Goal: Task Accomplishment & Management: Use online tool/utility

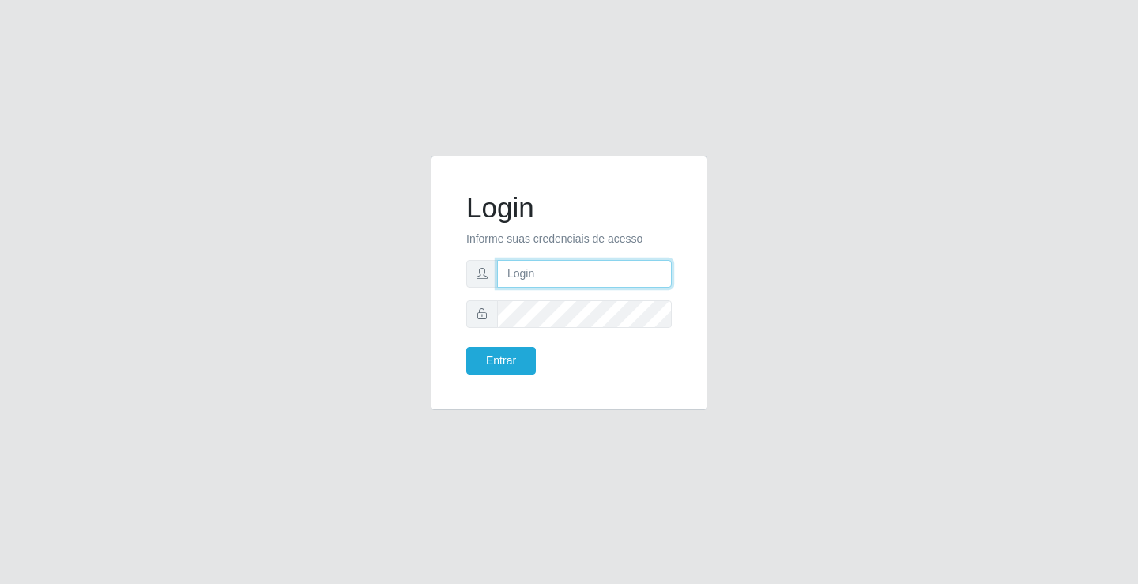
click at [549, 283] on input "text" at bounding box center [584, 274] width 175 height 28
type input "[PERSON_NAME]"
click at [466, 347] on button "Entrar" at bounding box center [501, 361] width 70 height 28
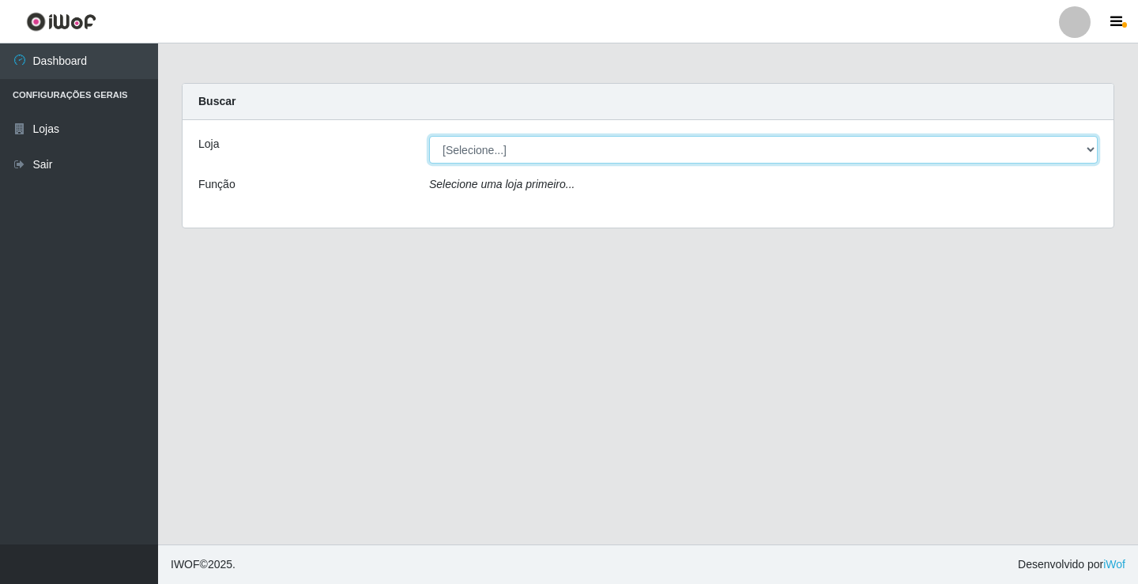
click at [506, 149] on select "[Selecione...] Ideal - Conceição" at bounding box center [763, 150] width 668 height 28
select select "231"
click at [429, 136] on select "[Selecione...] Ideal - Conceição" at bounding box center [763, 150] width 668 height 28
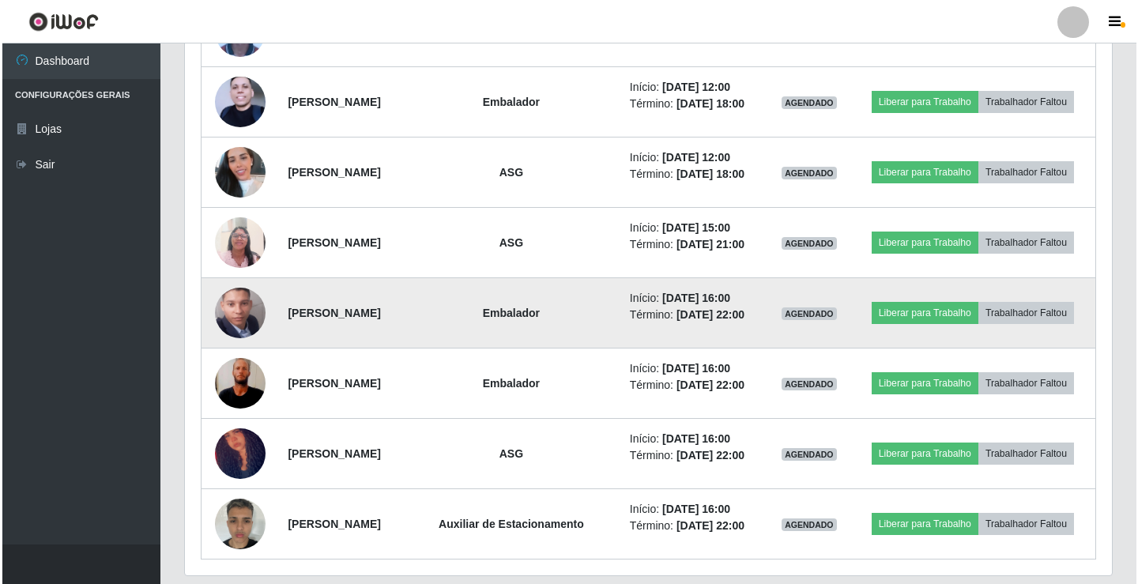
scroll to position [1098, 0]
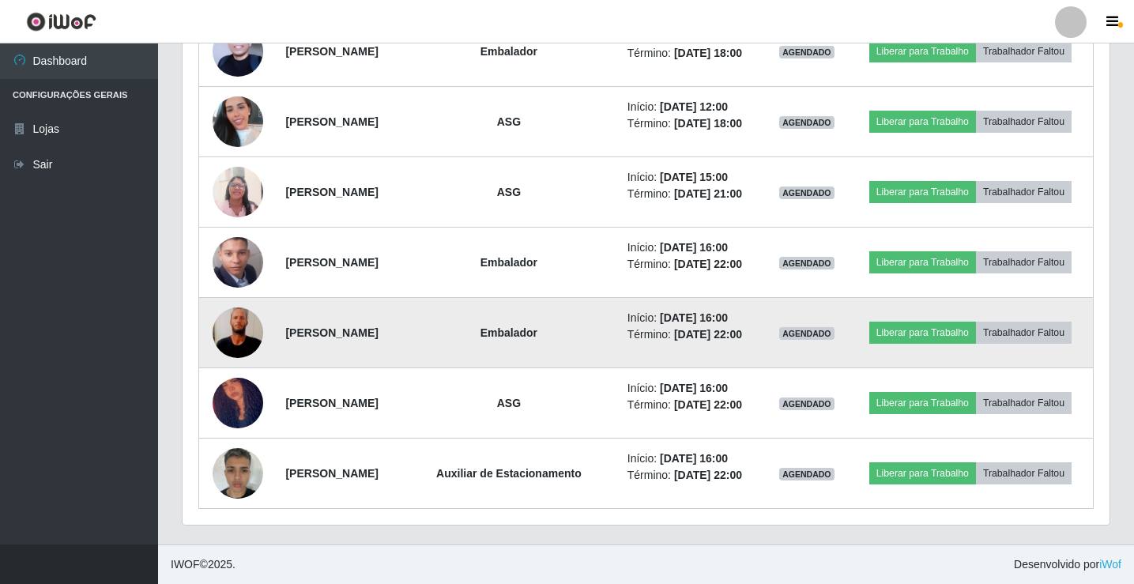
click at [225, 332] on img at bounding box center [238, 333] width 51 height 112
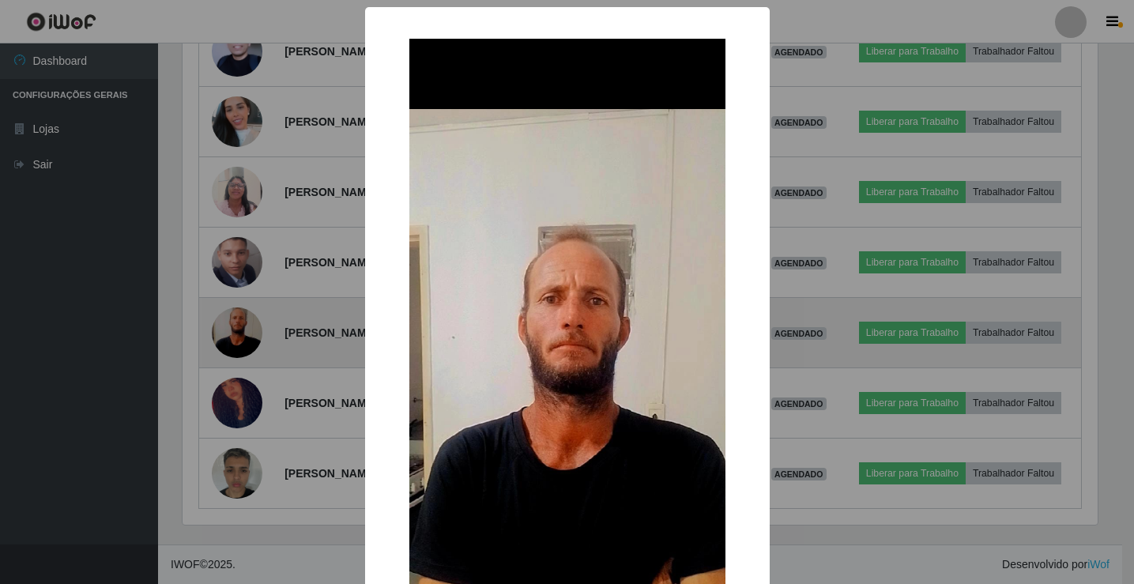
scroll to position [328, 919]
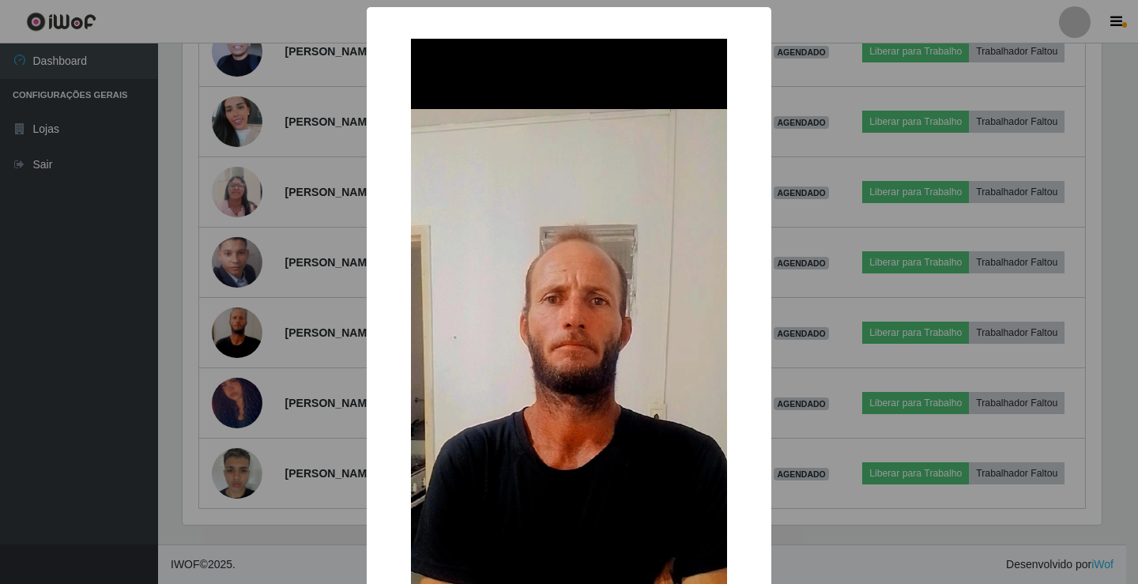
click at [226, 332] on div "× OK Cancel" at bounding box center [569, 292] width 1138 height 584
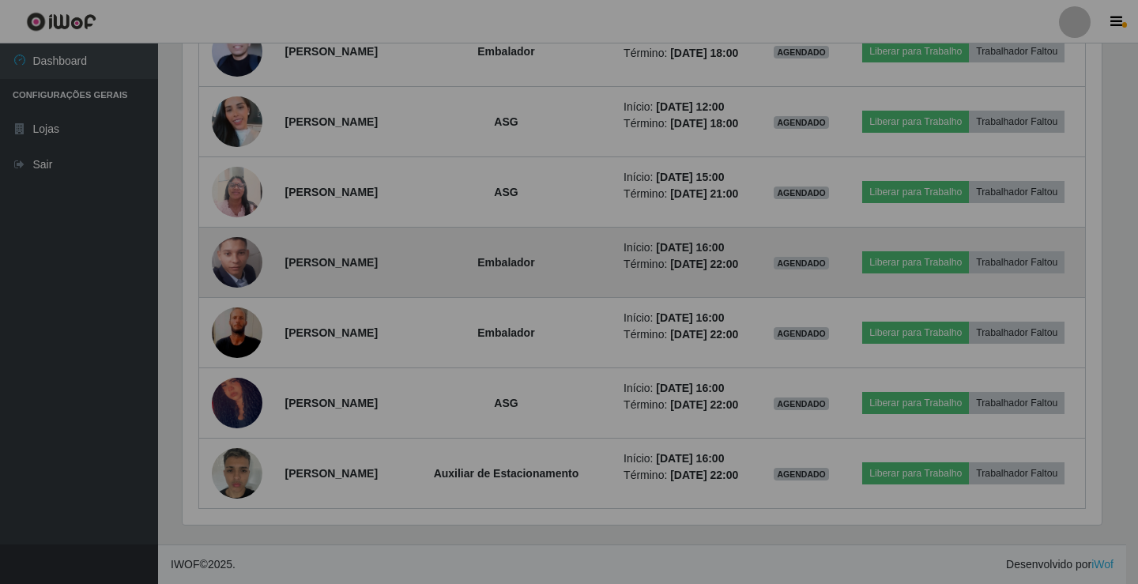
scroll to position [328, 927]
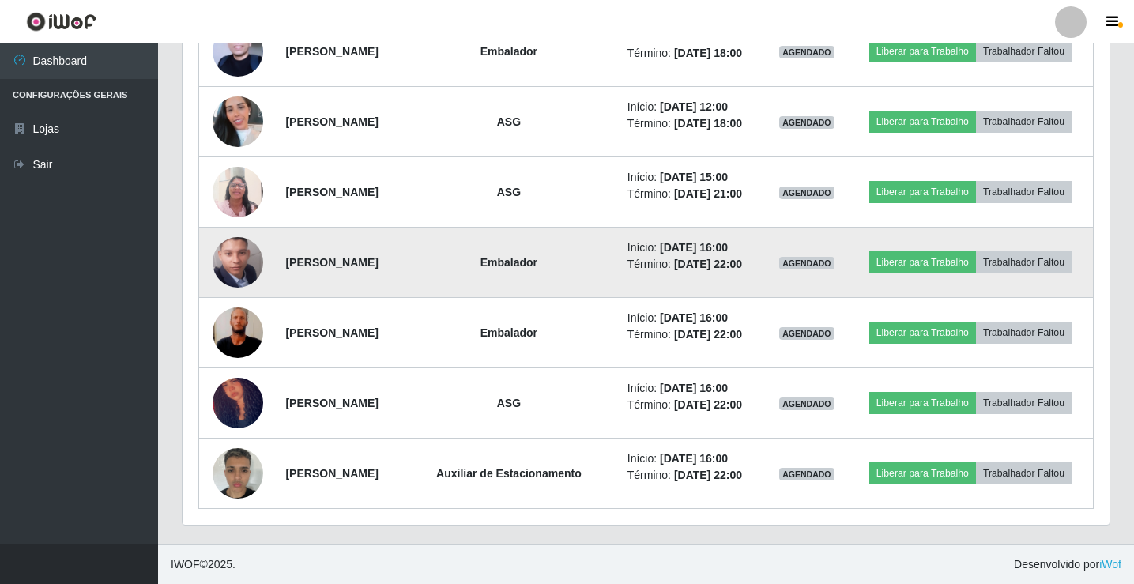
click at [234, 276] on img at bounding box center [238, 263] width 51 height 110
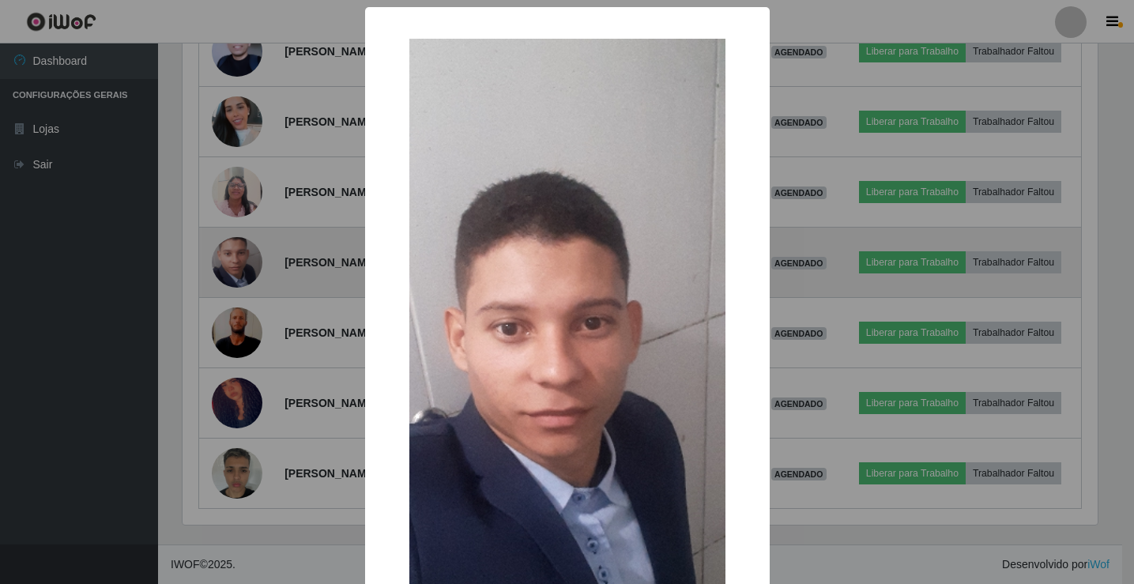
scroll to position [328, 919]
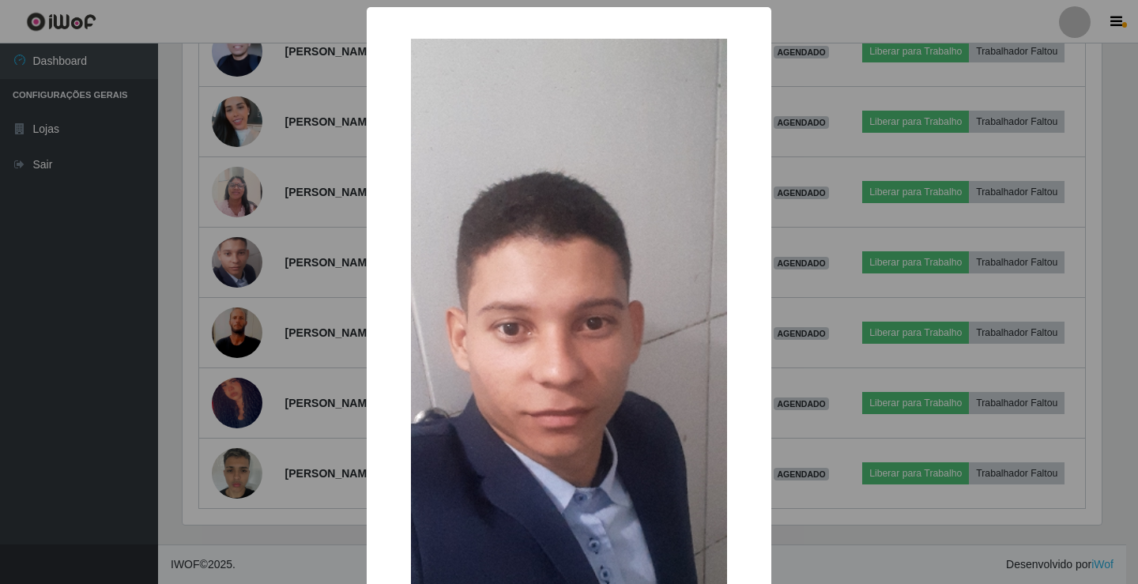
click at [239, 275] on div "× OK Cancel" at bounding box center [569, 292] width 1138 height 584
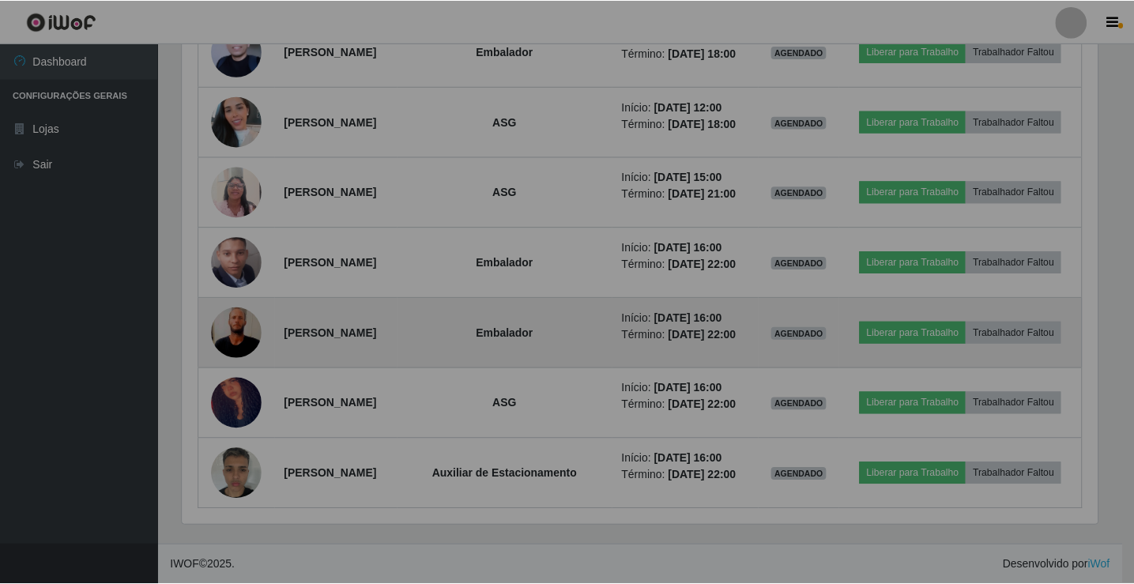
scroll to position [328, 927]
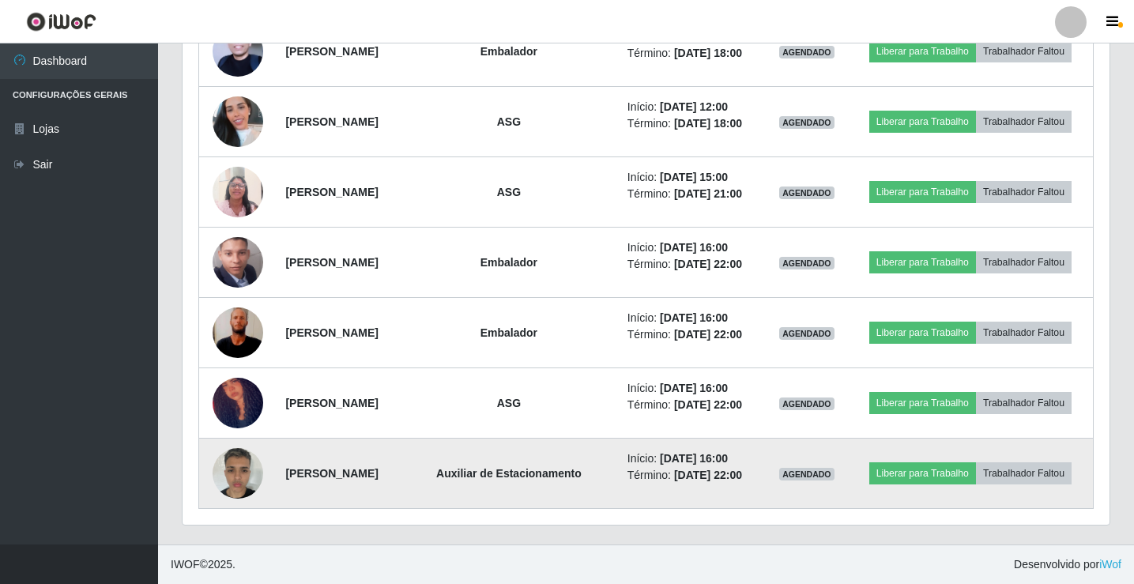
click at [247, 475] on img at bounding box center [238, 472] width 51 height 67
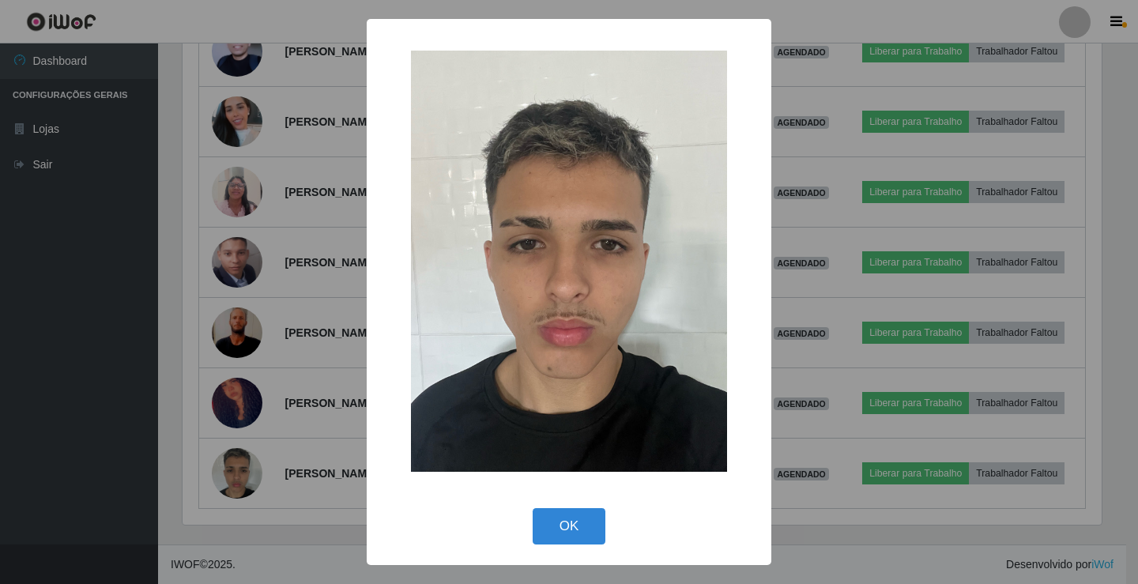
click at [253, 475] on div "× OK Cancel" at bounding box center [569, 292] width 1138 height 584
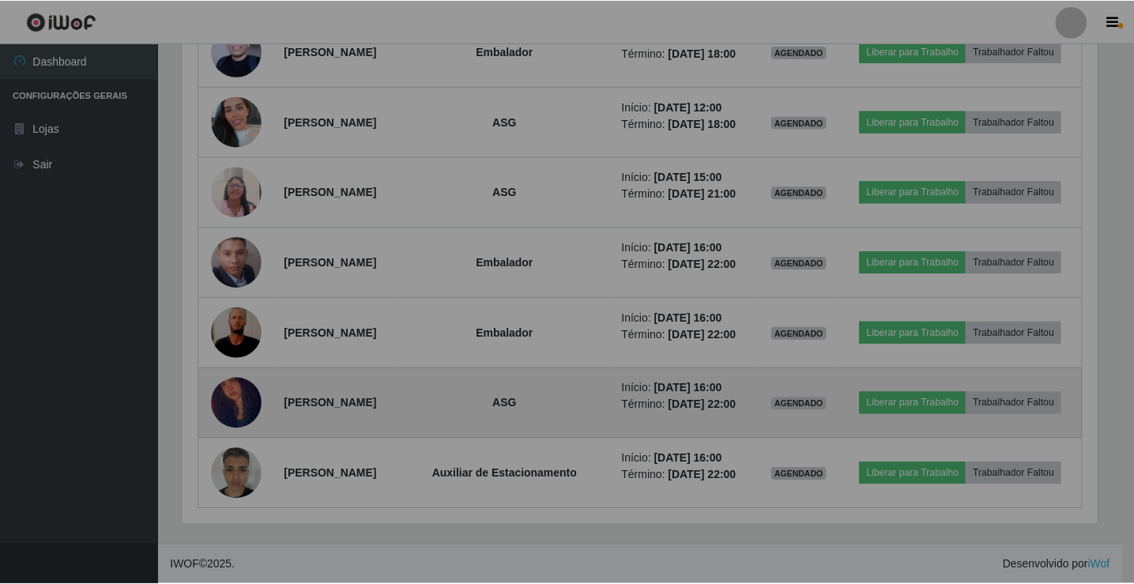
scroll to position [328, 927]
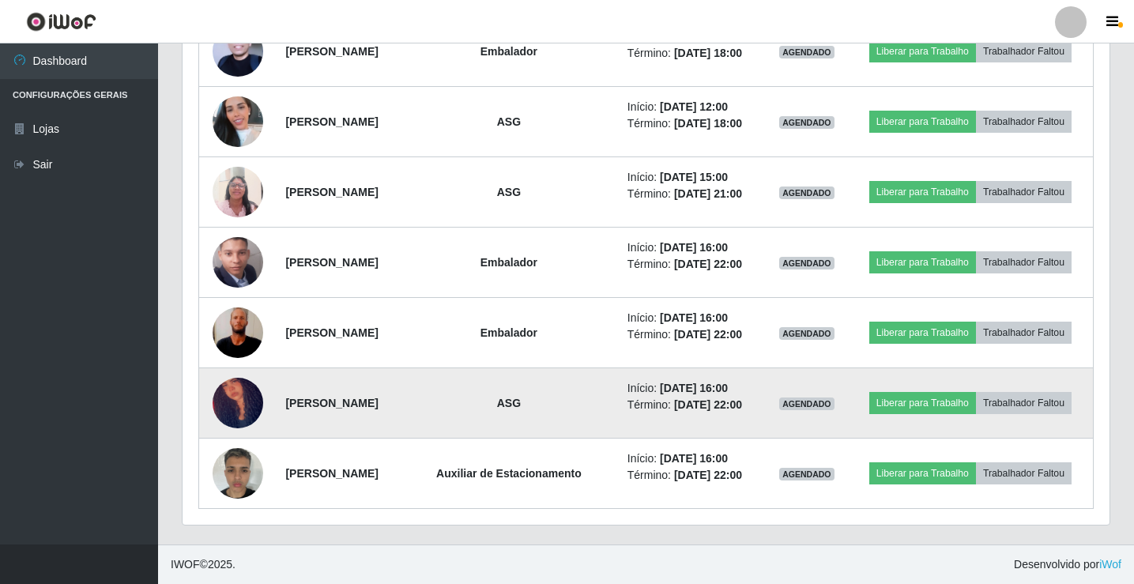
click at [229, 421] on img at bounding box center [238, 402] width 51 height 93
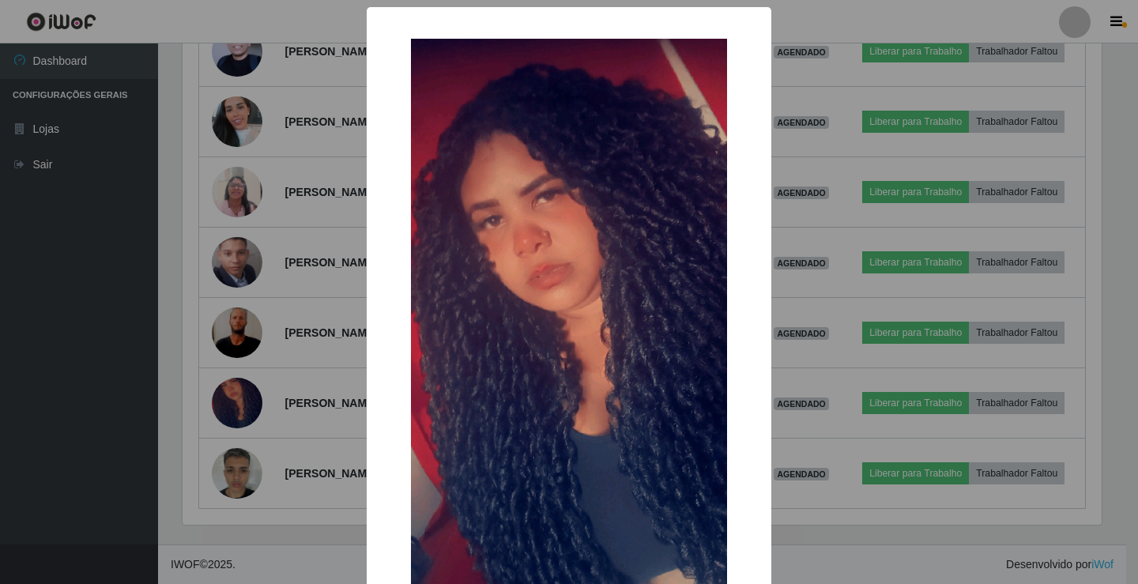
click at [234, 420] on div "× OK Cancel" at bounding box center [569, 292] width 1138 height 584
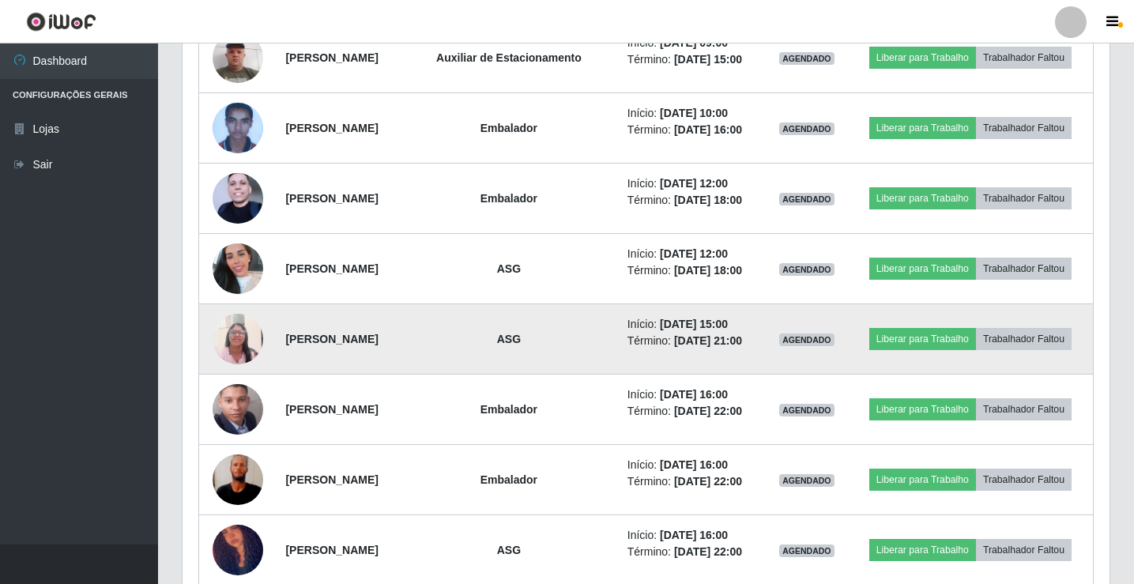
scroll to position [940, 0]
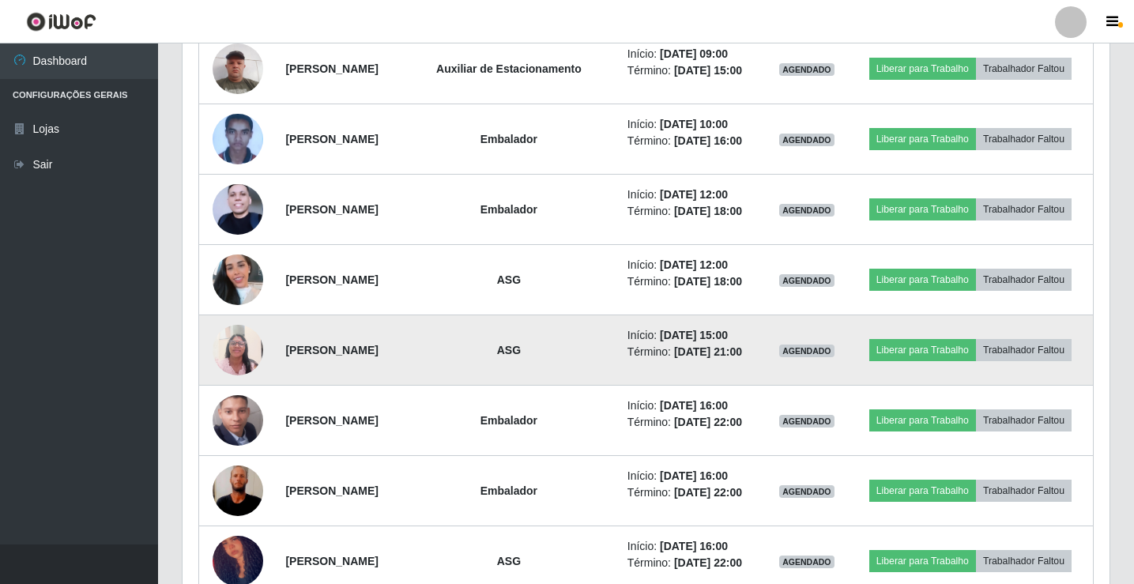
click at [234, 336] on img at bounding box center [238, 349] width 51 height 67
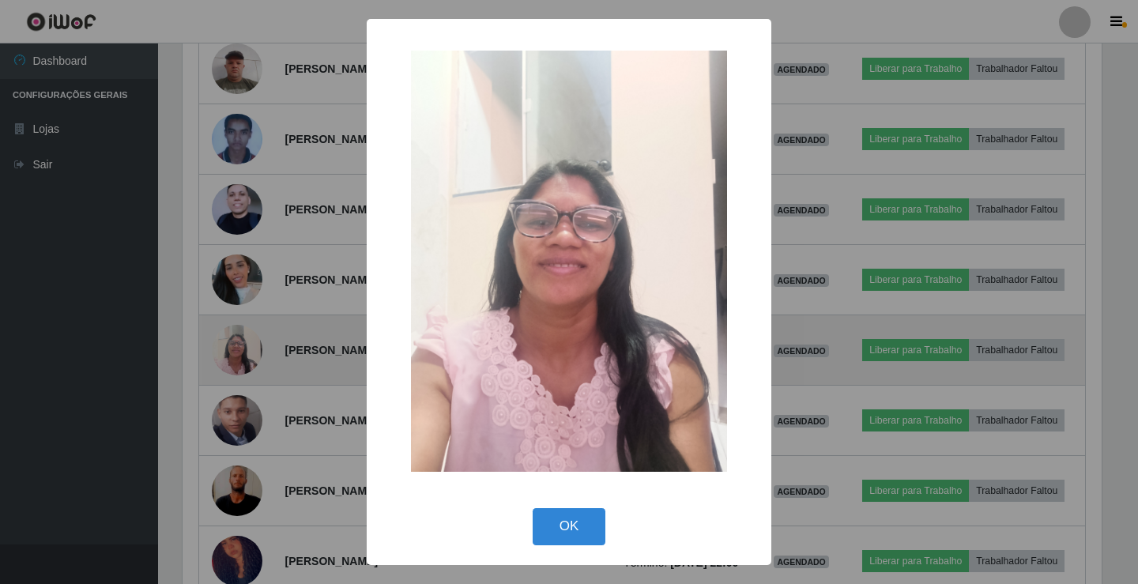
click at [234, 336] on div "× OK Cancel" at bounding box center [569, 292] width 1138 height 584
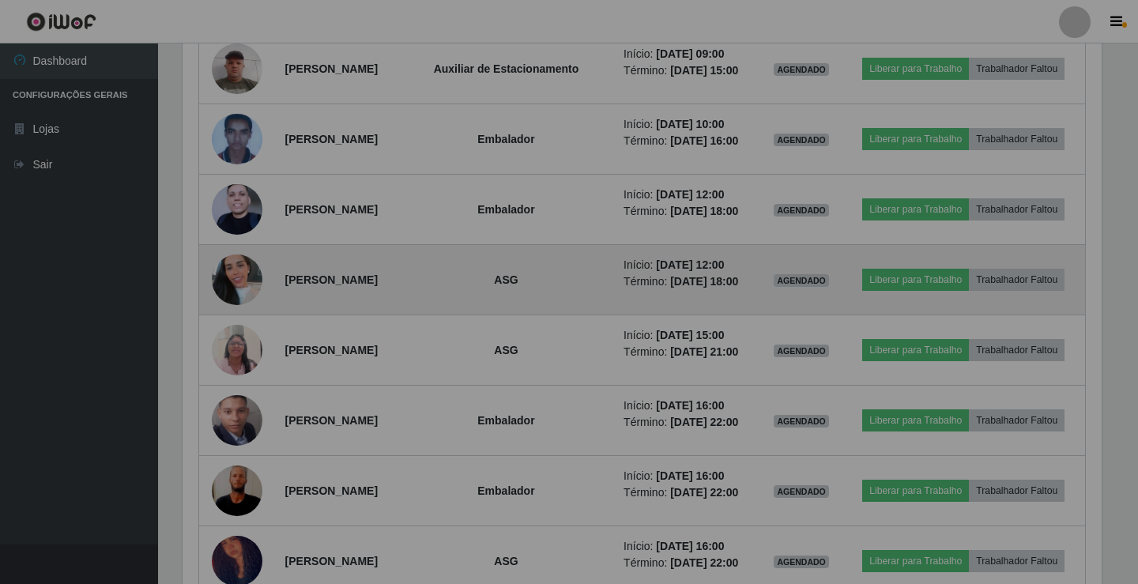
scroll to position [328, 927]
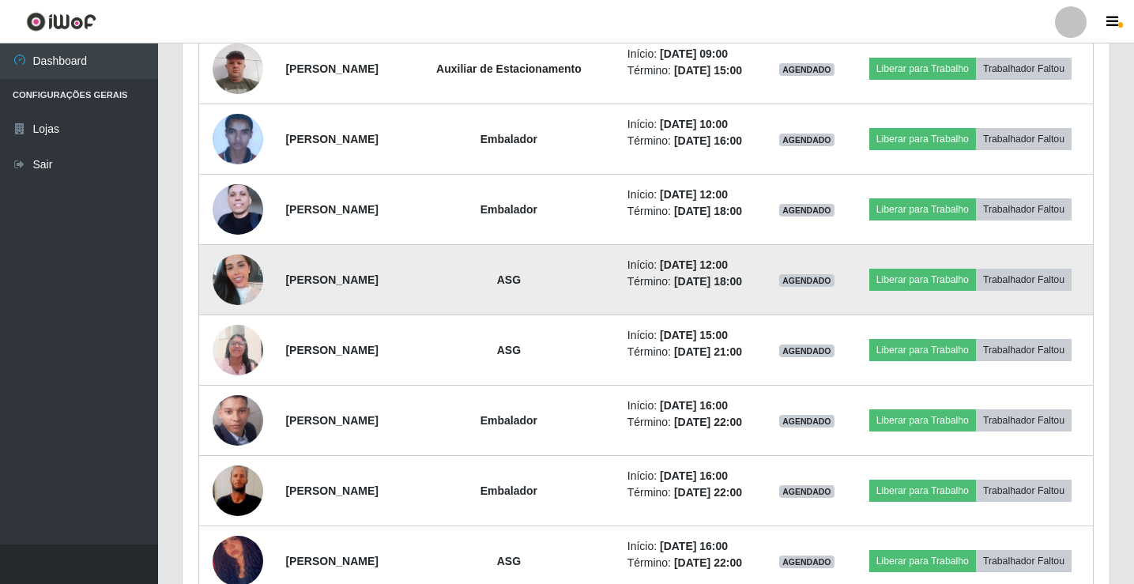
click at [243, 294] on img at bounding box center [238, 280] width 51 height 90
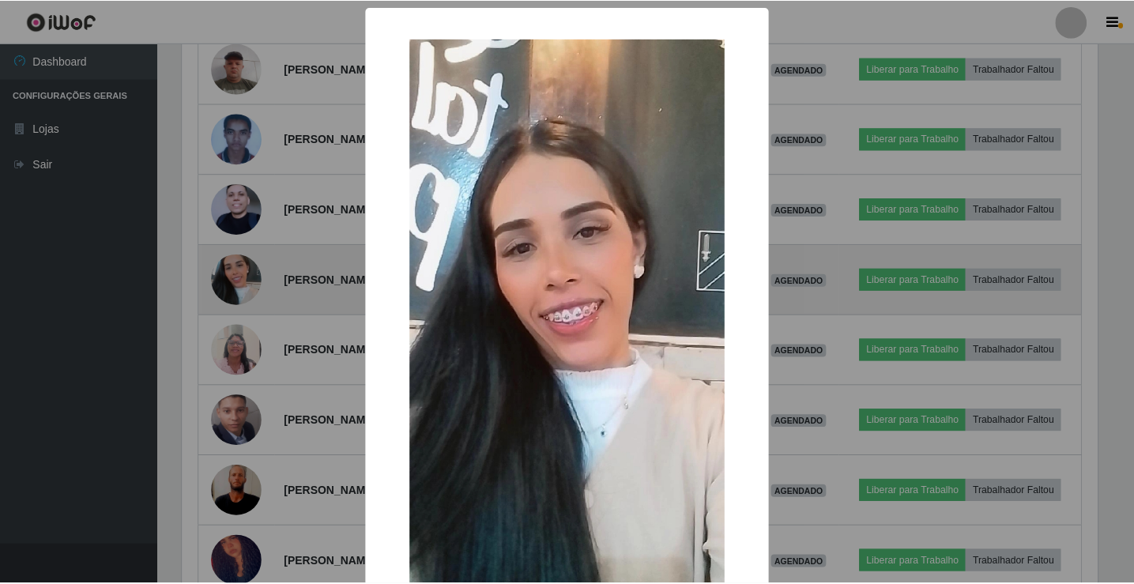
scroll to position [328, 919]
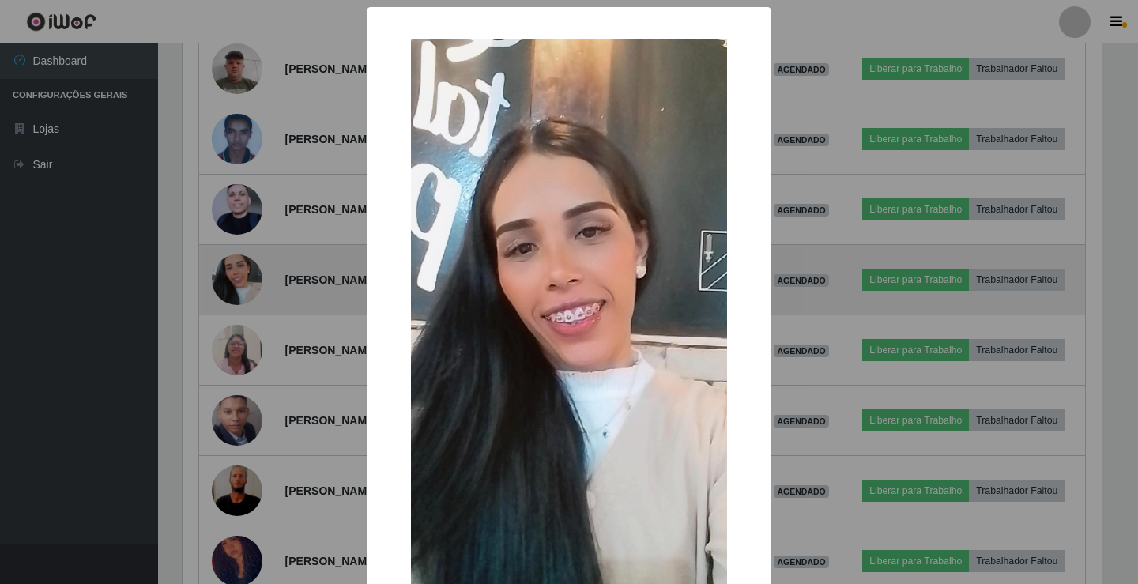
click at [243, 294] on div "× OK Cancel" at bounding box center [569, 292] width 1138 height 584
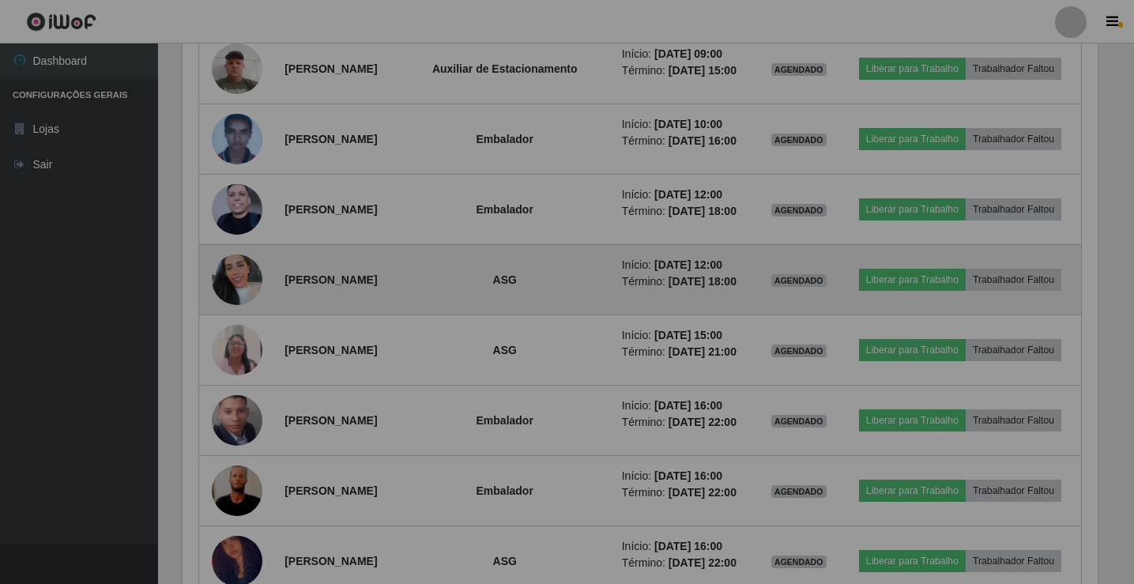
scroll to position [0, 0]
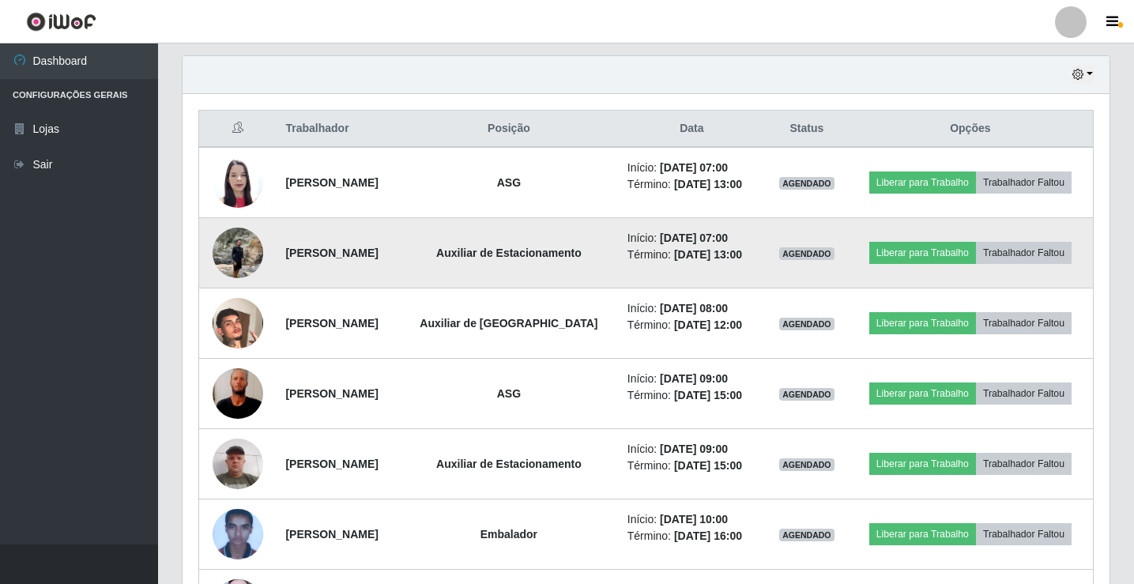
click at [232, 259] on img at bounding box center [238, 252] width 51 height 67
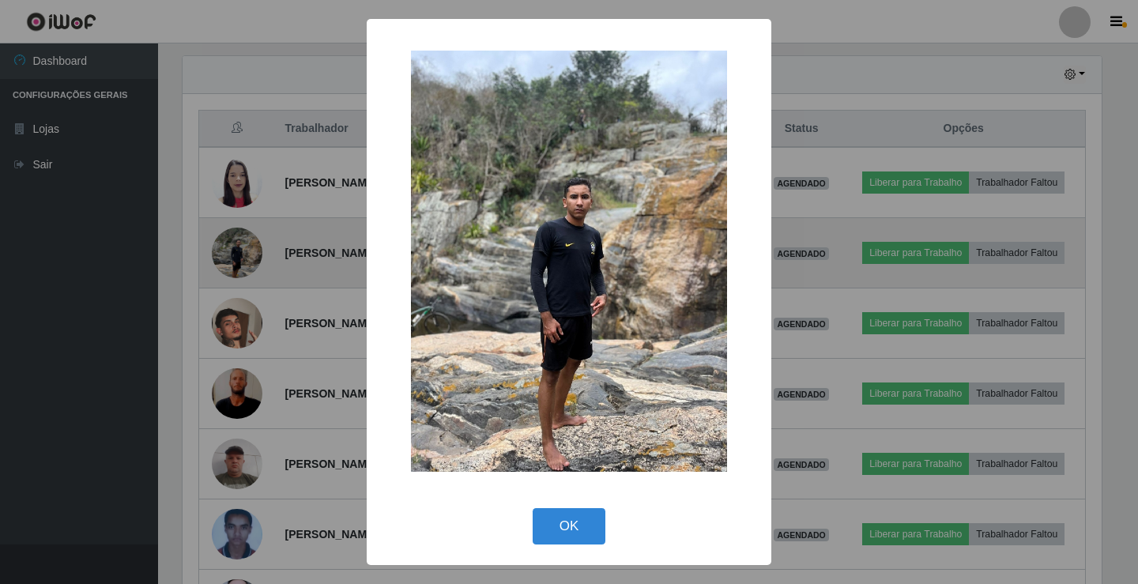
click at [232, 259] on div "× OK Cancel" at bounding box center [569, 292] width 1138 height 584
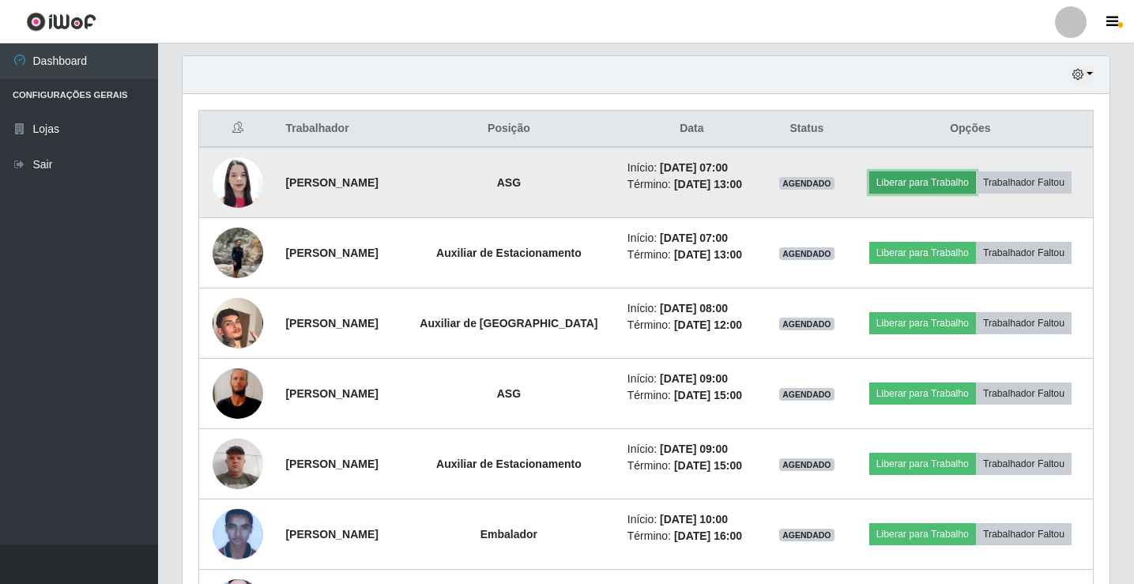
click at [928, 183] on button "Liberar para Trabalho" at bounding box center [922, 182] width 107 height 22
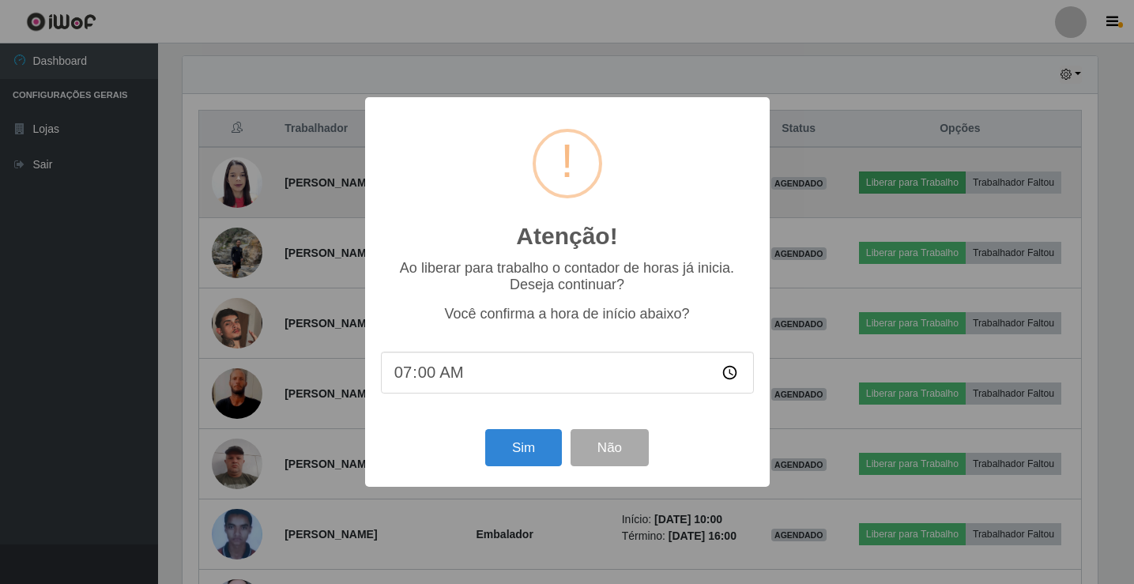
scroll to position [328, 919]
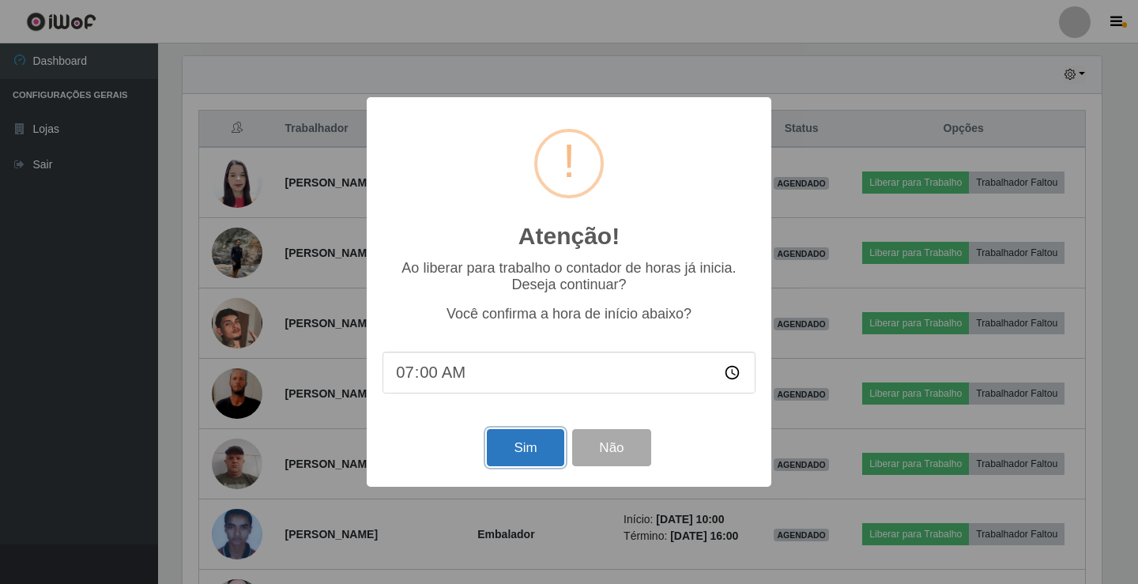
click at [517, 452] on button "Sim" at bounding box center [525, 447] width 77 height 37
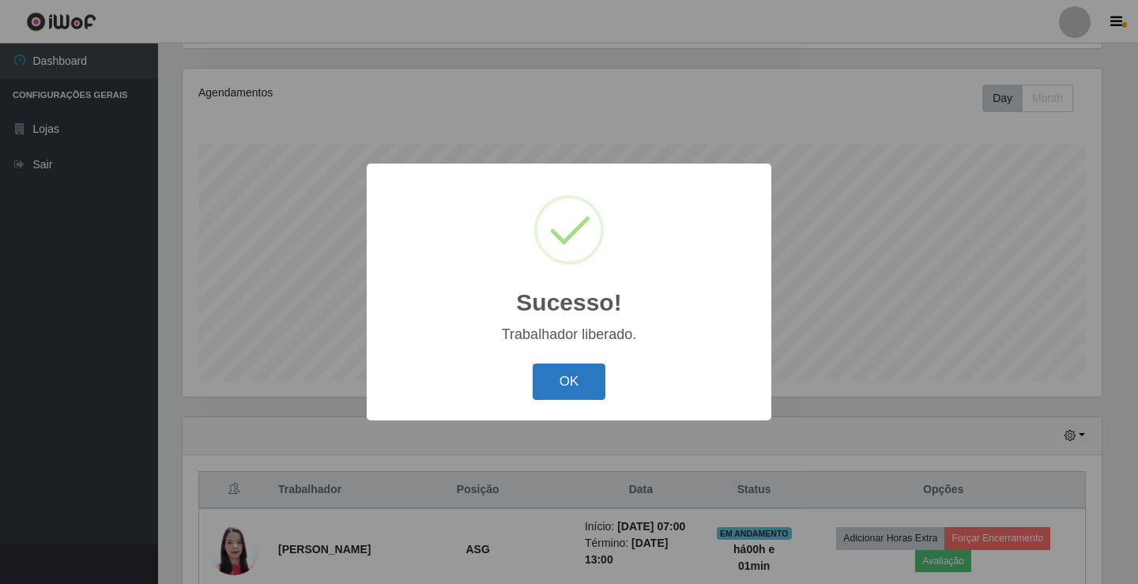
click at [560, 390] on button "OK" at bounding box center [569, 381] width 73 height 37
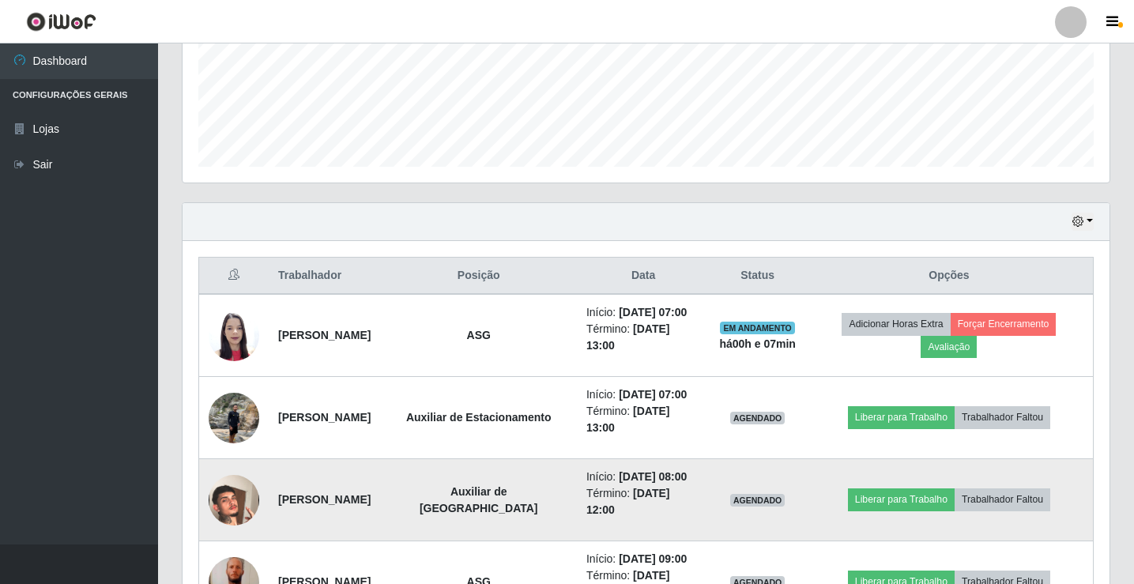
scroll to position [500, 0]
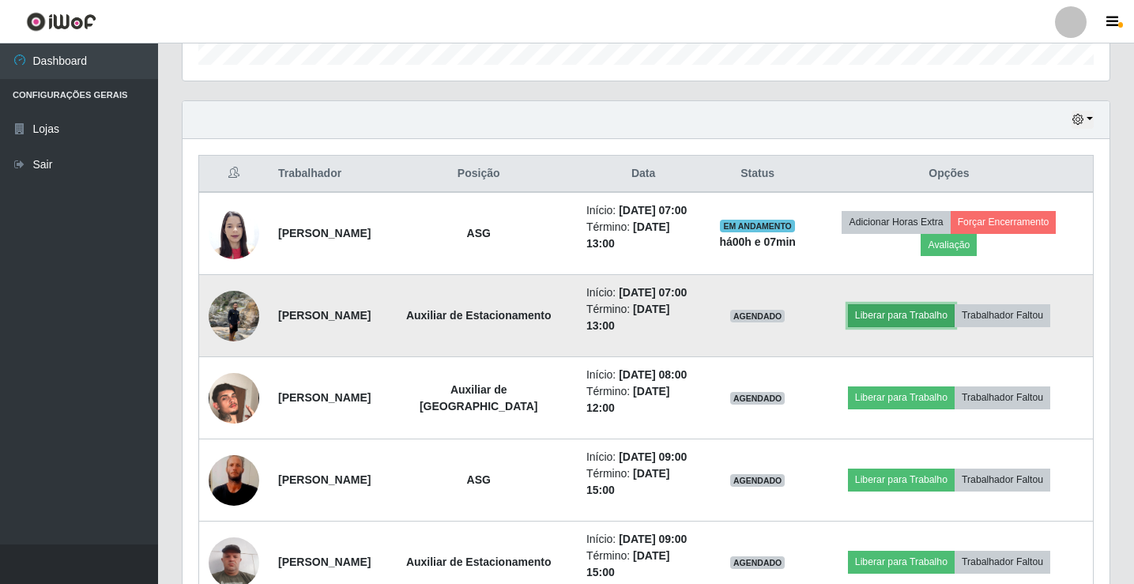
click at [922, 313] on button "Liberar para Trabalho" at bounding box center [901, 315] width 107 height 22
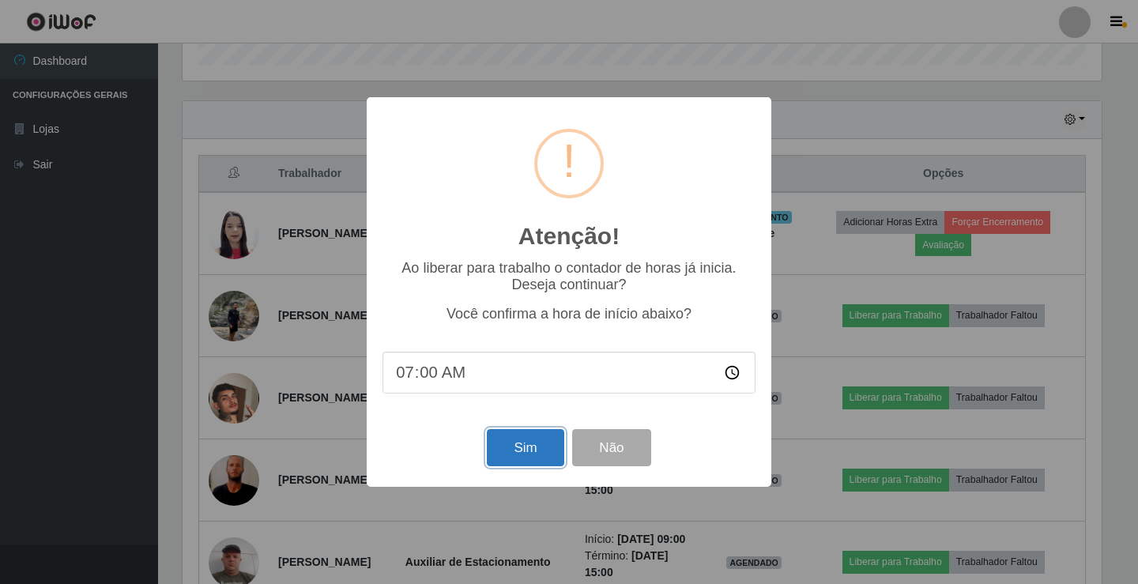
click at [525, 454] on button "Sim" at bounding box center [525, 447] width 77 height 37
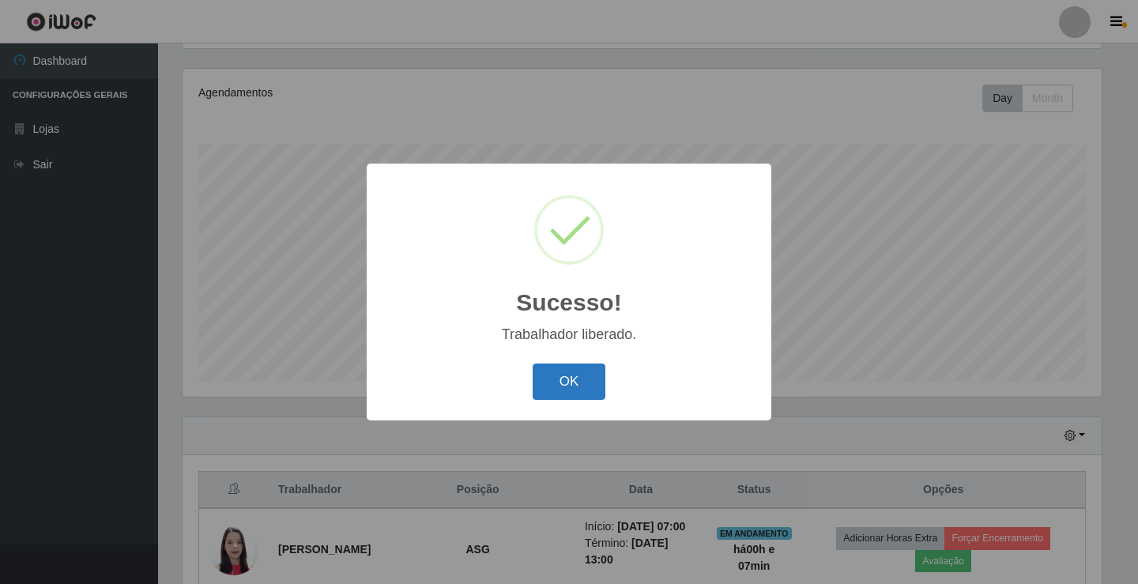
click at [548, 374] on button "OK" at bounding box center [569, 381] width 73 height 37
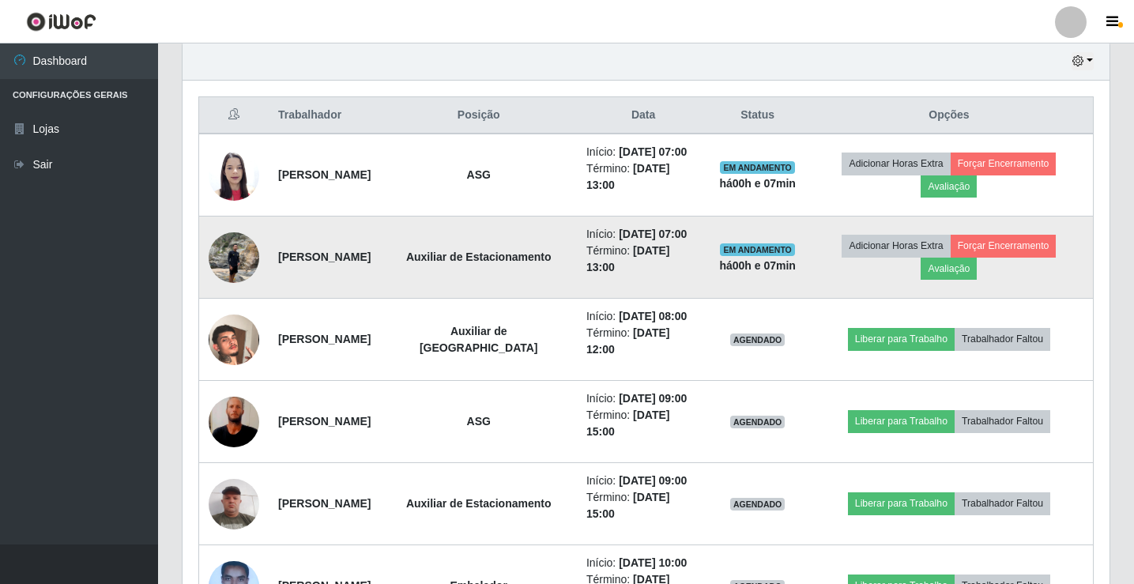
scroll to position [579, 0]
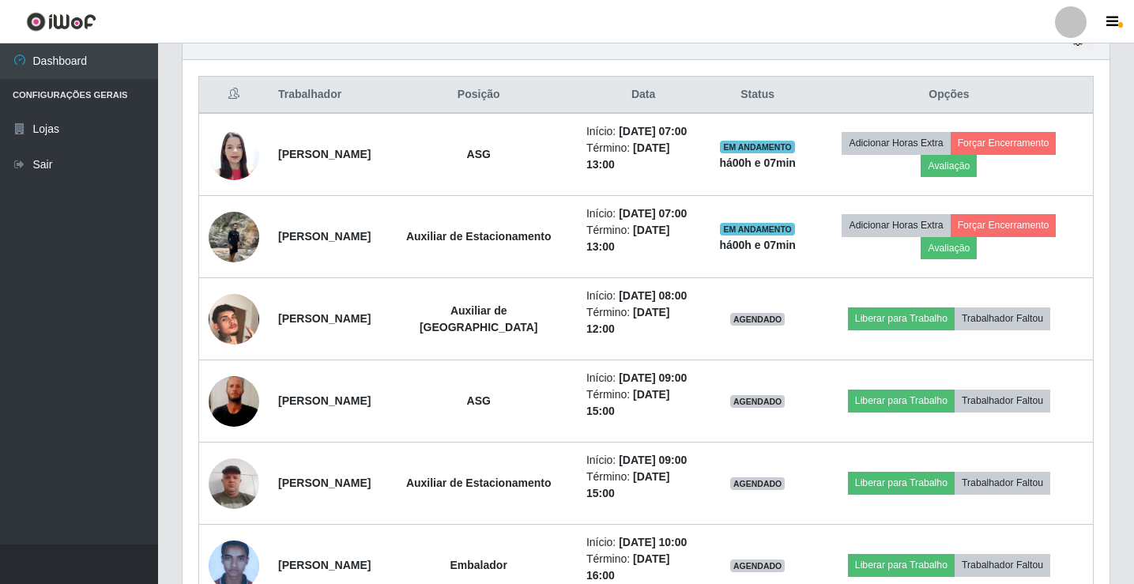
click at [1076, 22] on div at bounding box center [1071, 22] width 32 height 32
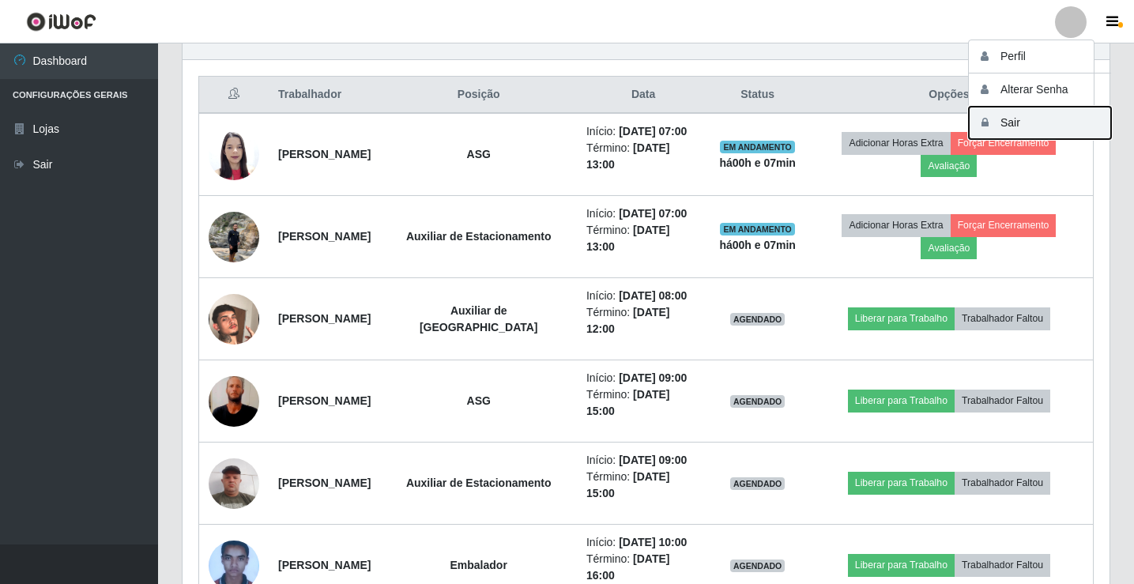
click at [1036, 128] on button "Sair" at bounding box center [1040, 123] width 142 height 32
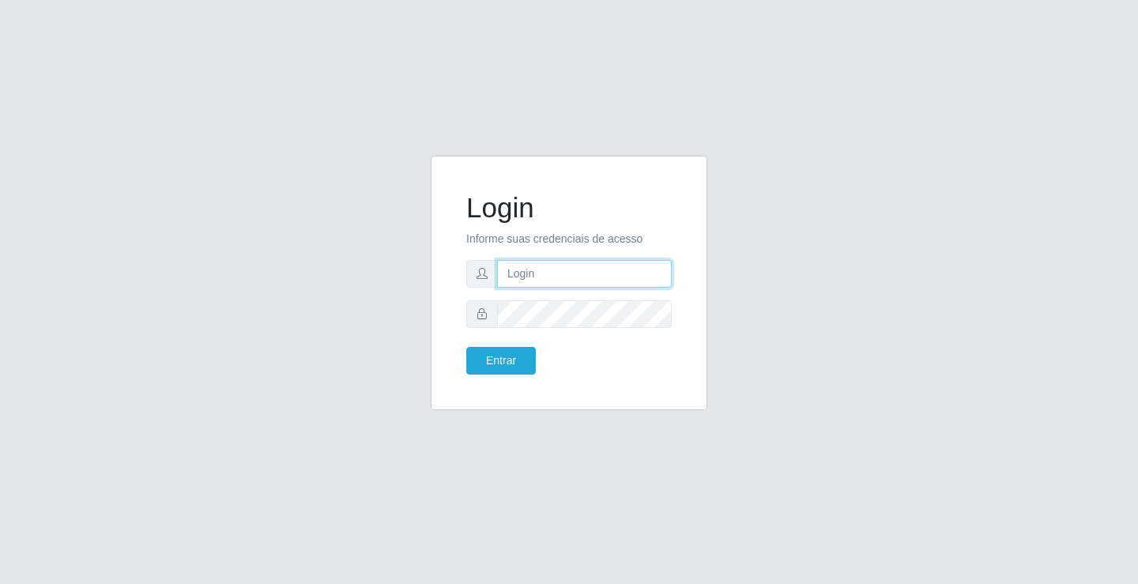
click at [544, 280] on input "text" at bounding box center [584, 274] width 175 height 28
type input "[PERSON_NAME]"
click at [466, 347] on button "Entrar" at bounding box center [501, 361] width 70 height 28
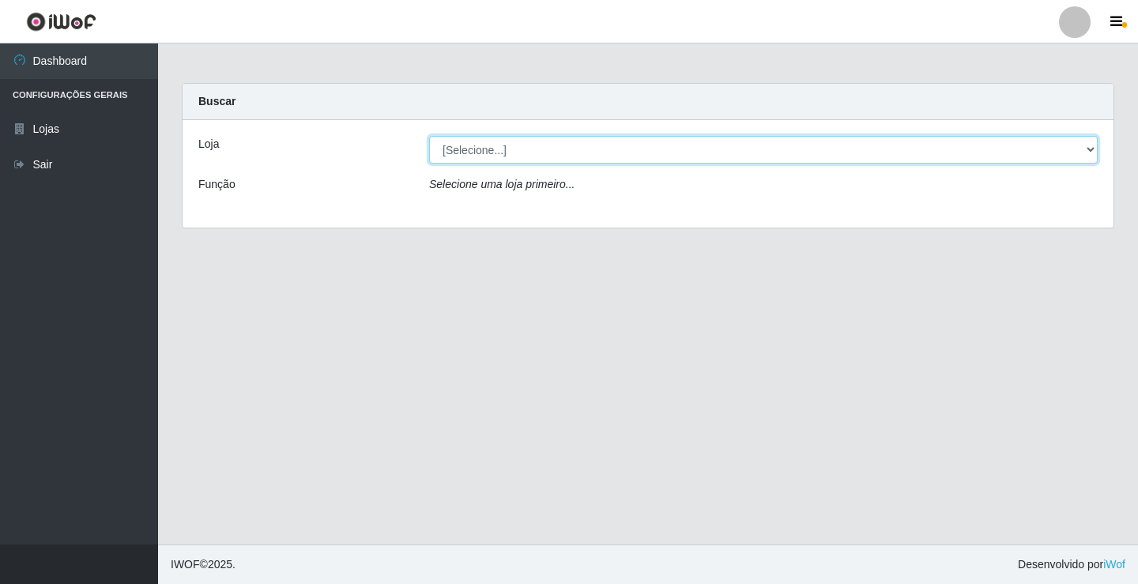
click at [536, 153] on select "[Selecione...] Ideal - Conceição" at bounding box center [763, 150] width 668 height 28
select select "231"
click at [429, 136] on select "[Selecione...] Ideal - Conceição" at bounding box center [763, 150] width 668 height 28
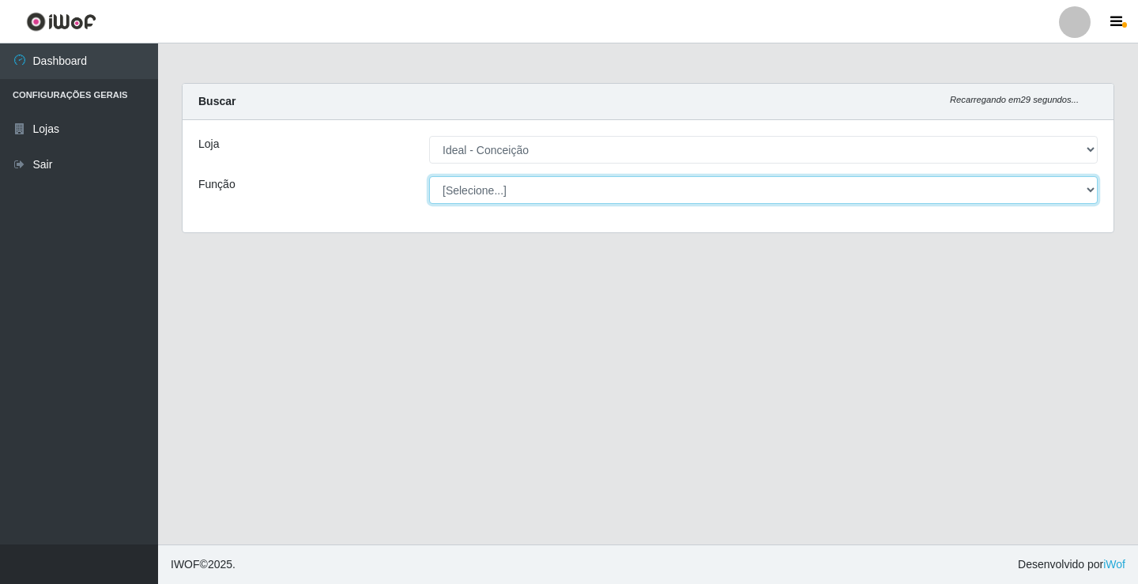
click at [548, 194] on select "[Selecione...] ASG ASG + ASG ++ Auxiliar de Estacionamento Auxiliar de Estacion…" at bounding box center [763, 190] width 668 height 28
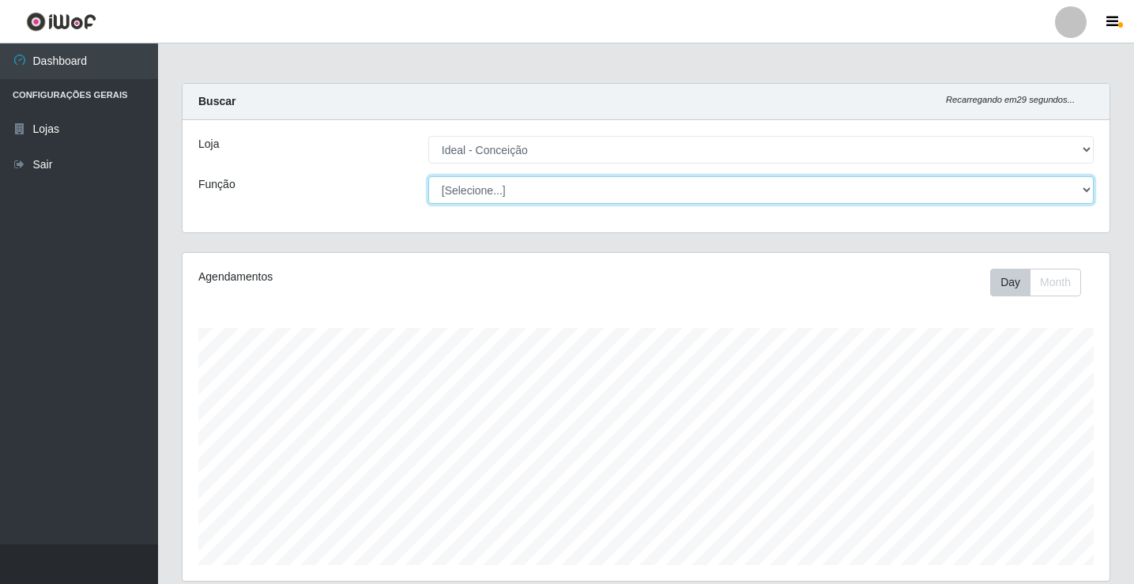
scroll to position [328, 927]
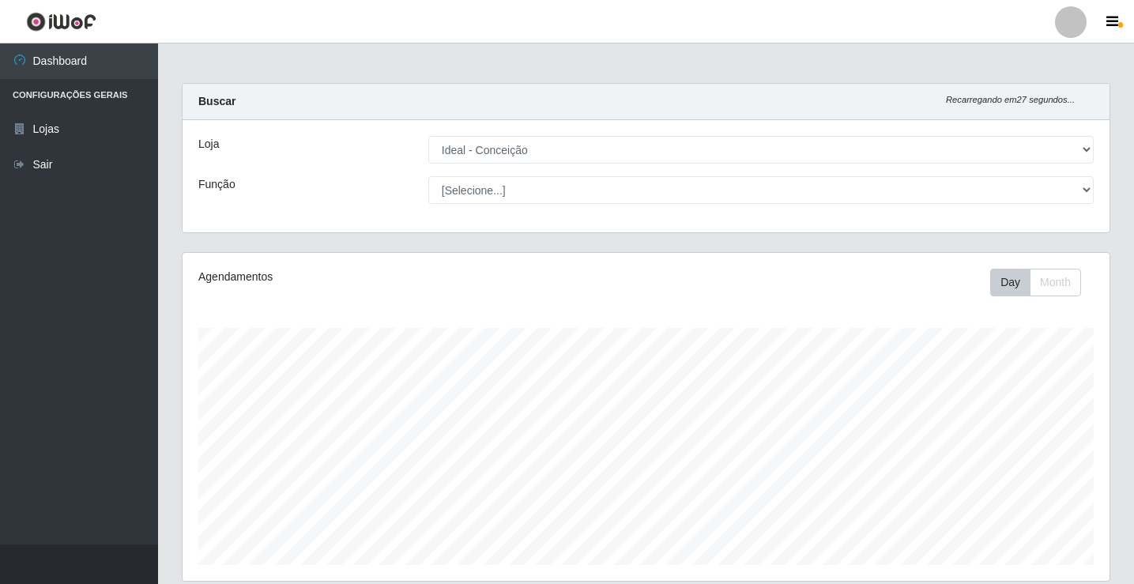
click at [288, 238] on div "Carregando... Buscar Recarregando em 27 segundos... Loja [Selecione...] Ideal -…" at bounding box center [646, 167] width 952 height 169
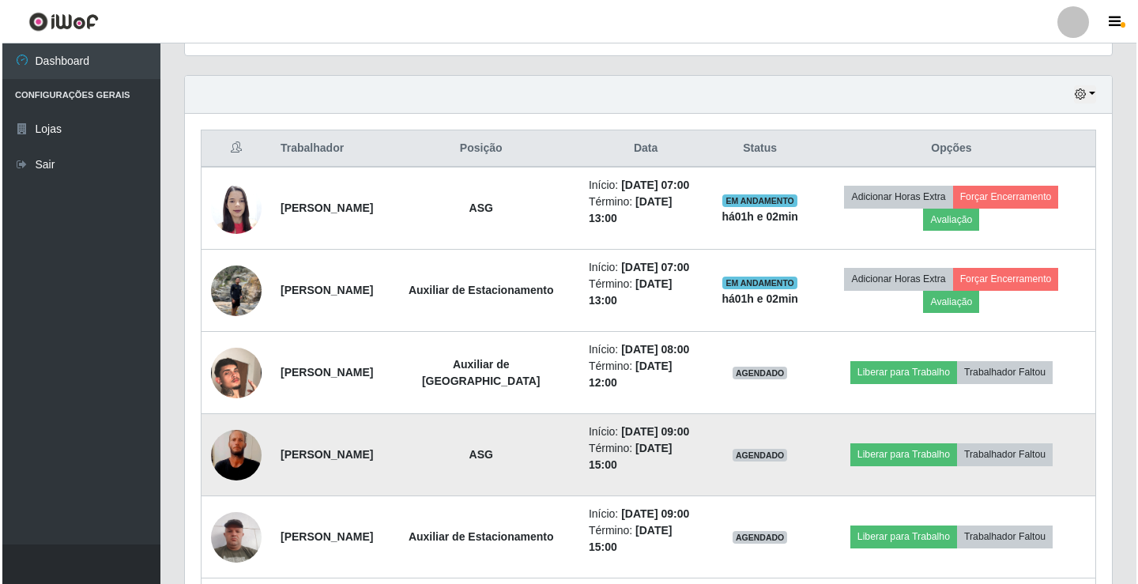
scroll to position [553, 0]
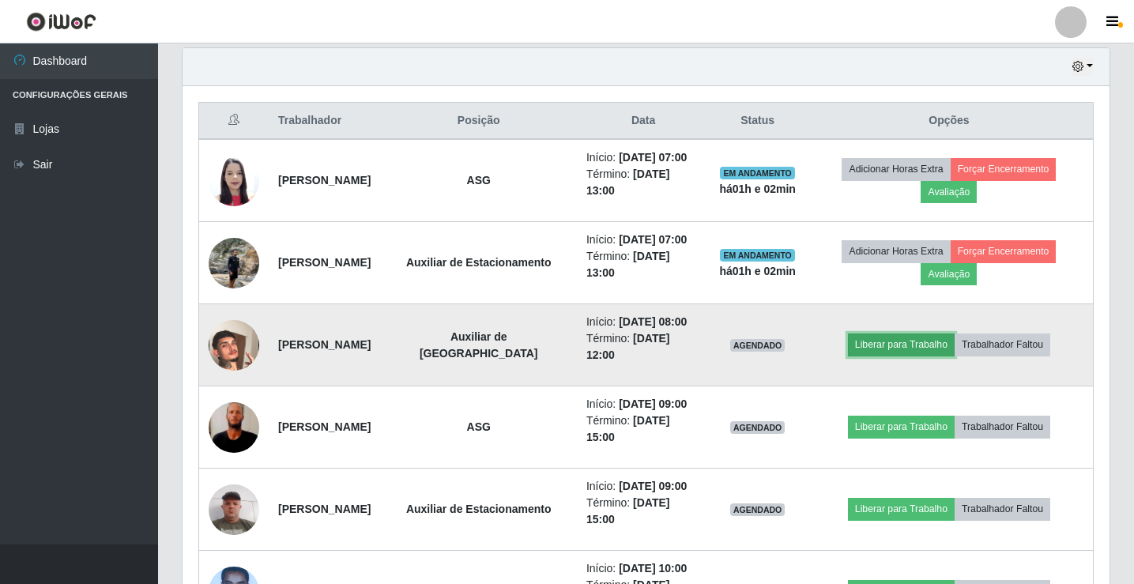
click at [887, 341] on button "Liberar para Trabalho" at bounding box center [901, 344] width 107 height 22
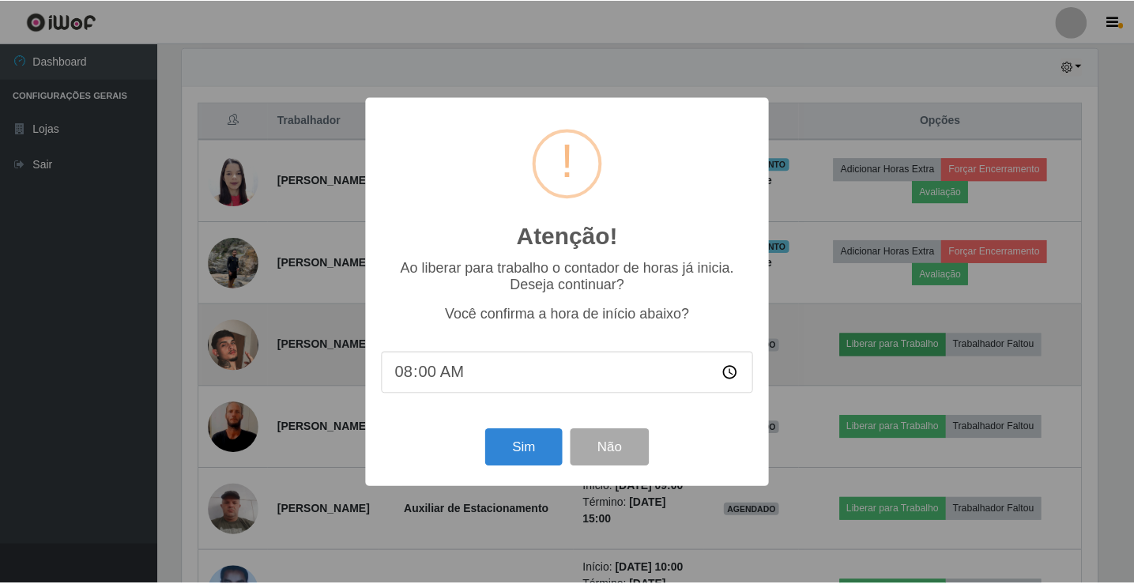
scroll to position [328, 919]
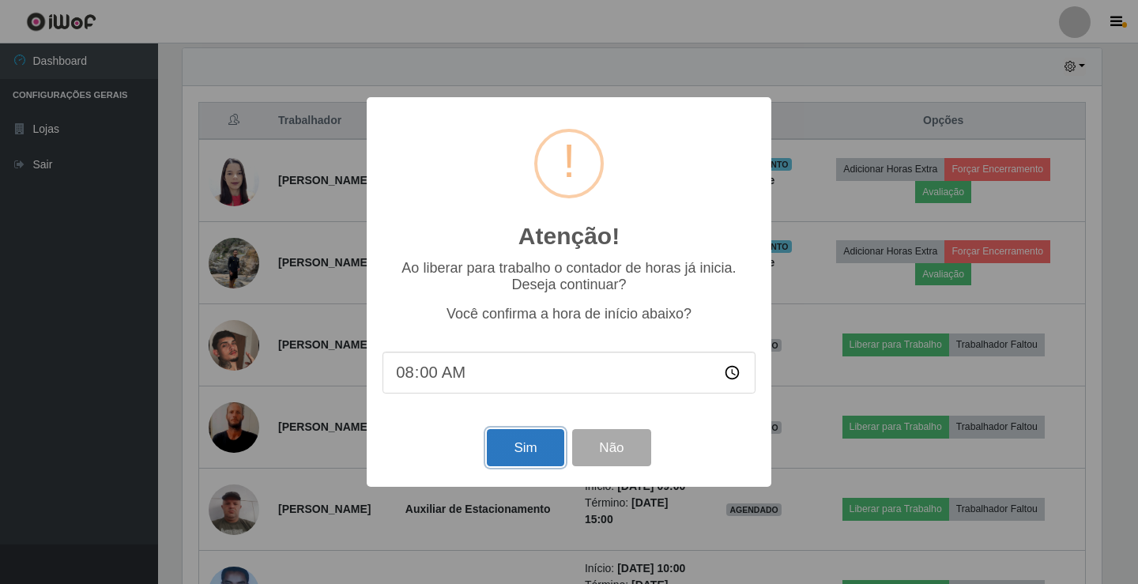
click at [522, 449] on button "Sim" at bounding box center [525, 447] width 77 height 37
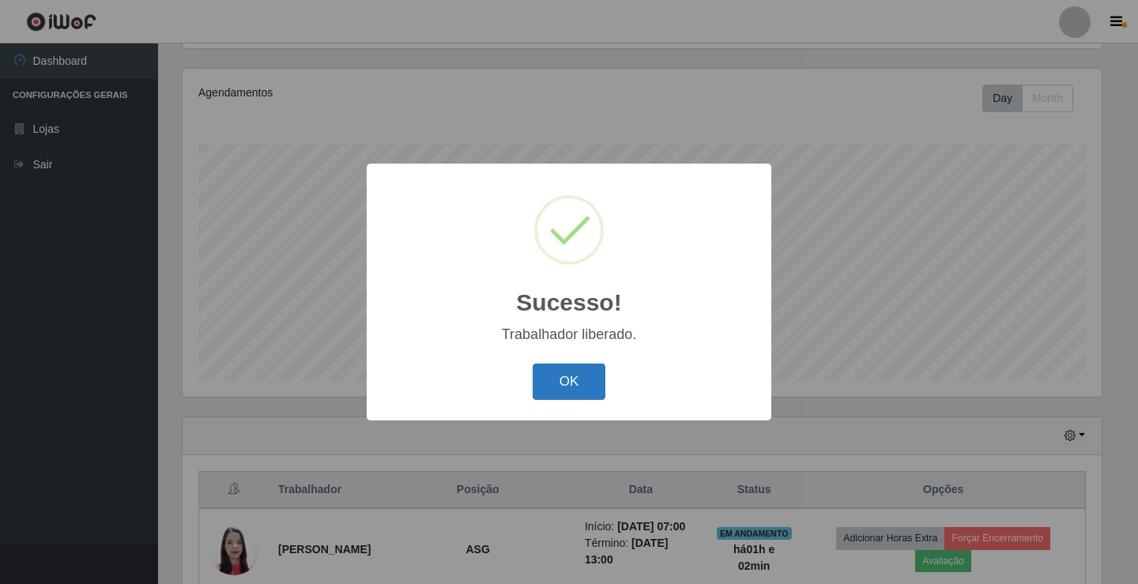
click at [581, 383] on button "OK" at bounding box center [569, 381] width 73 height 37
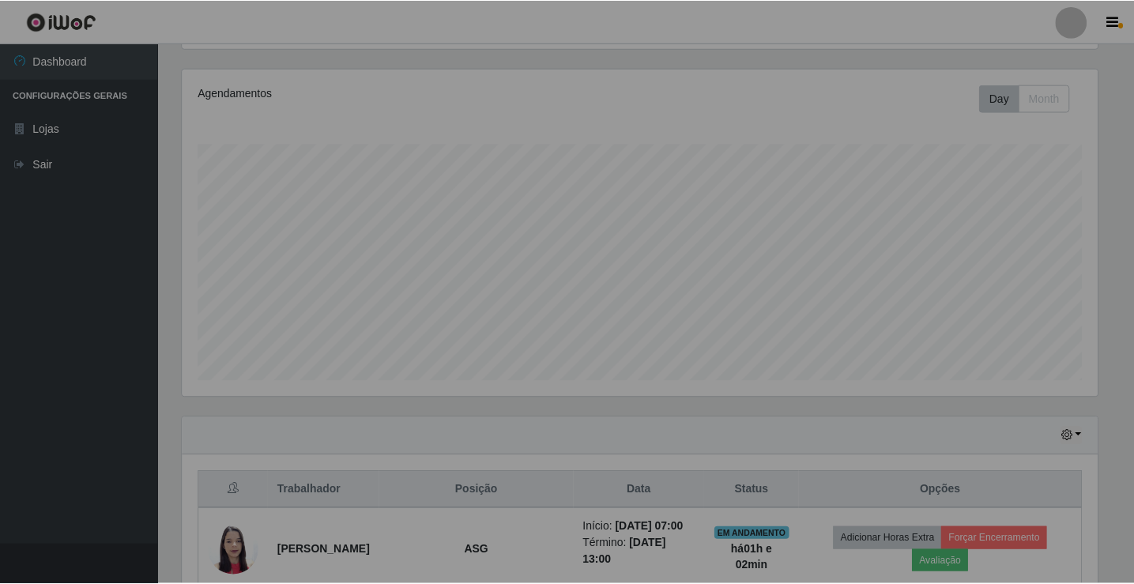
scroll to position [328, 927]
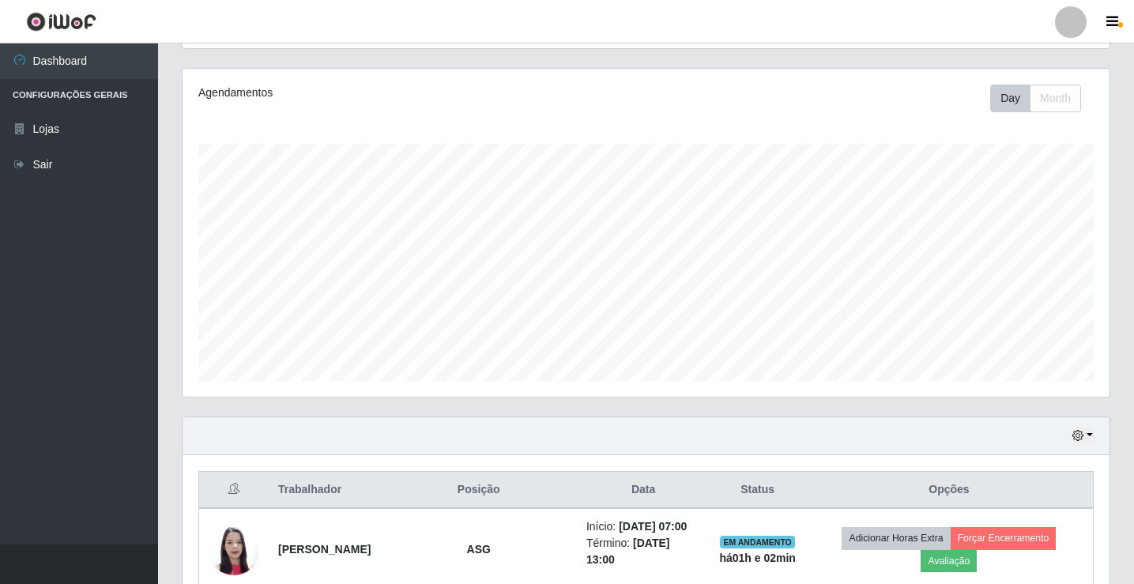
click at [1079, 34] on div at bounding box center [1071, 22] width 32 height 32
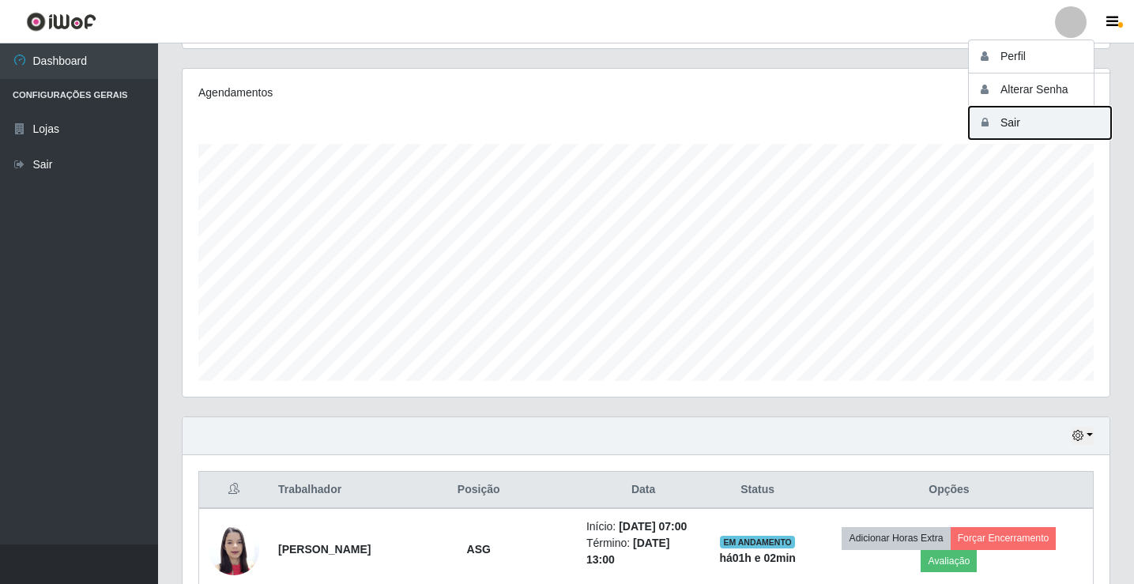
click at [1075, 121] on button "Sair" at bounding box center [1040, 123] width 142 height 32
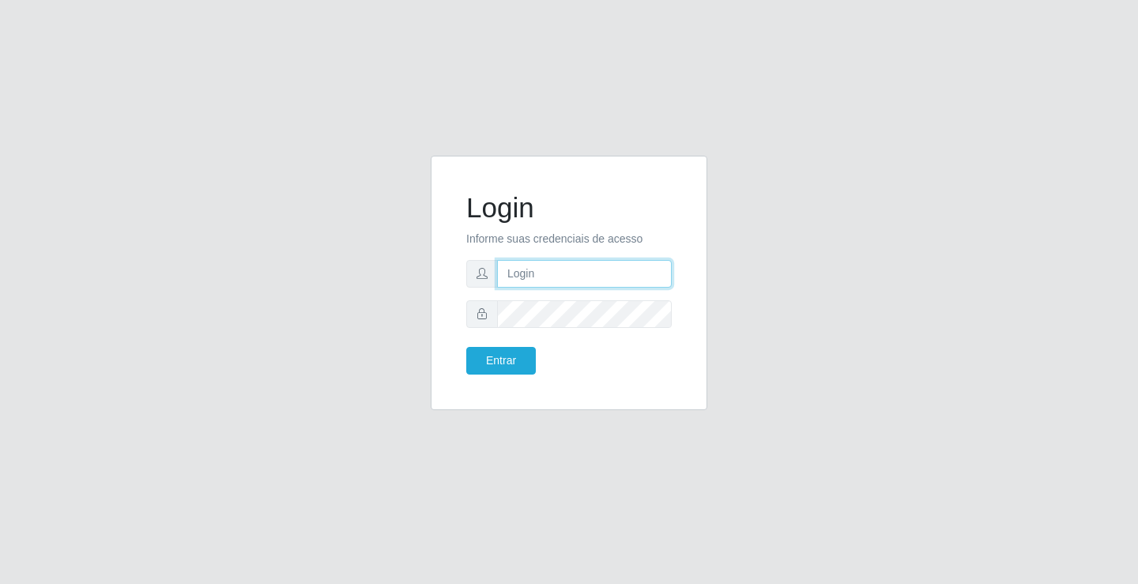
click at [567, 276] on input "text" at bounding box center [584, 274] width 175 height 28
type input "[PERSON_NAME]"
click at [466, 347] on button "Entrar" at bounding box center [501, 361] width 70 height 28
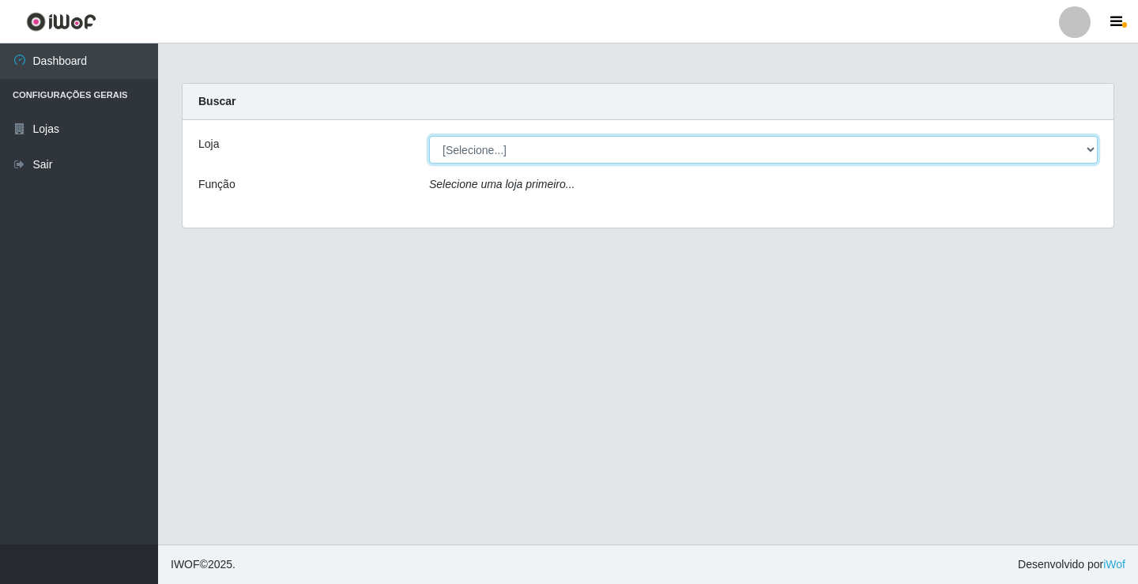
click at [521, 161] on select "[Selecione...] Ideal - Conceição" at bounding box center [763, 150] width 668 height 28
select select "231"
click at [429, 136] on select "[Selecione...] Ideal - Conceição" at bounding box center [763, 150] width 668 height 28
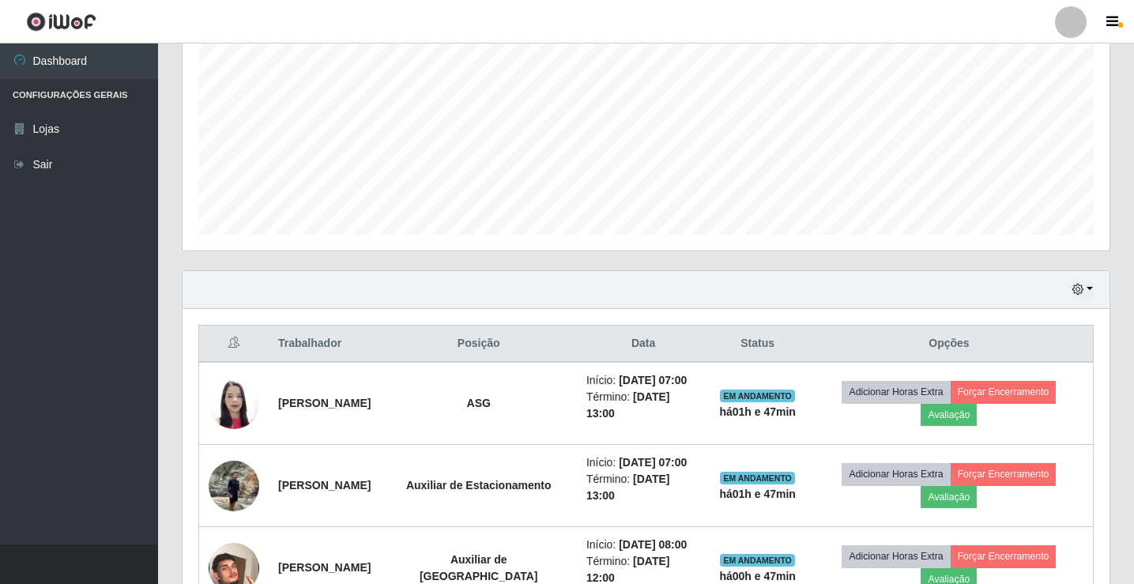
scroll to position [237, 0]
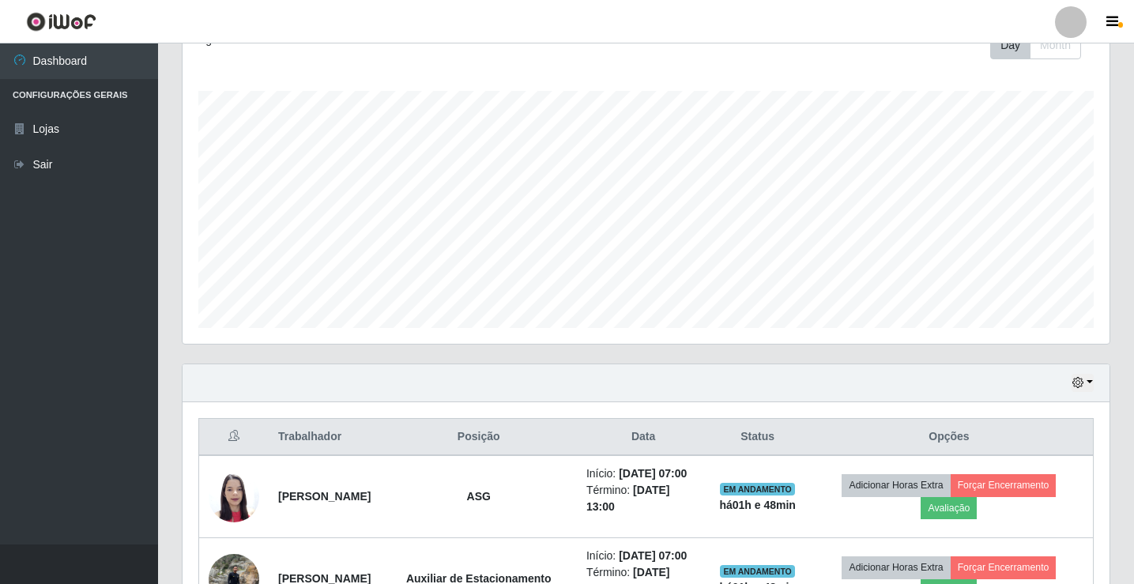
click at [1072, 23] on div at bounding box center [1071, 22] width 32 height 32
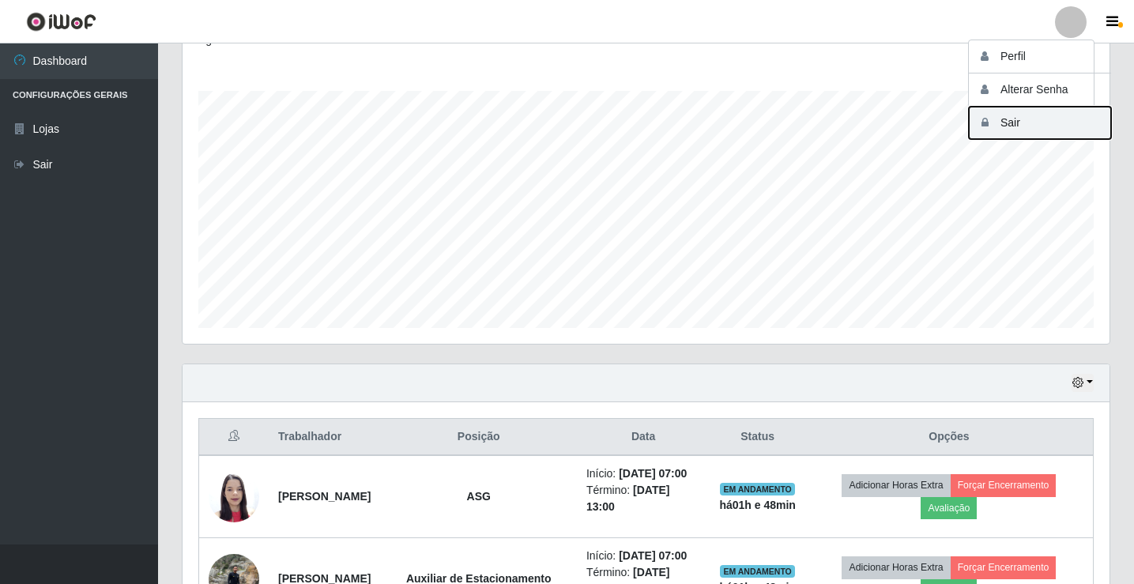
click at [1058, 118] on button "Sair" at bounding box center [1040, 123] width 142 height 32
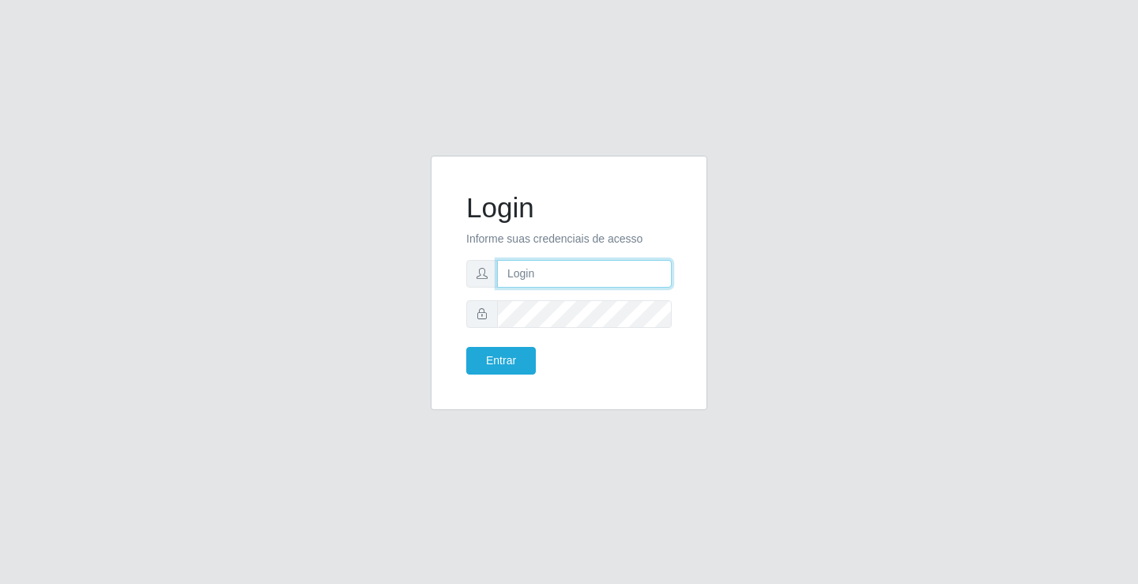
click at [582, 261] on input "text" at bounding box center [584, 274] width 175 height 28
type input "[PERSON_NAME]"
click at [466, 347] on button "Entrar" at bounding box center [501, 361] width 70 height 28
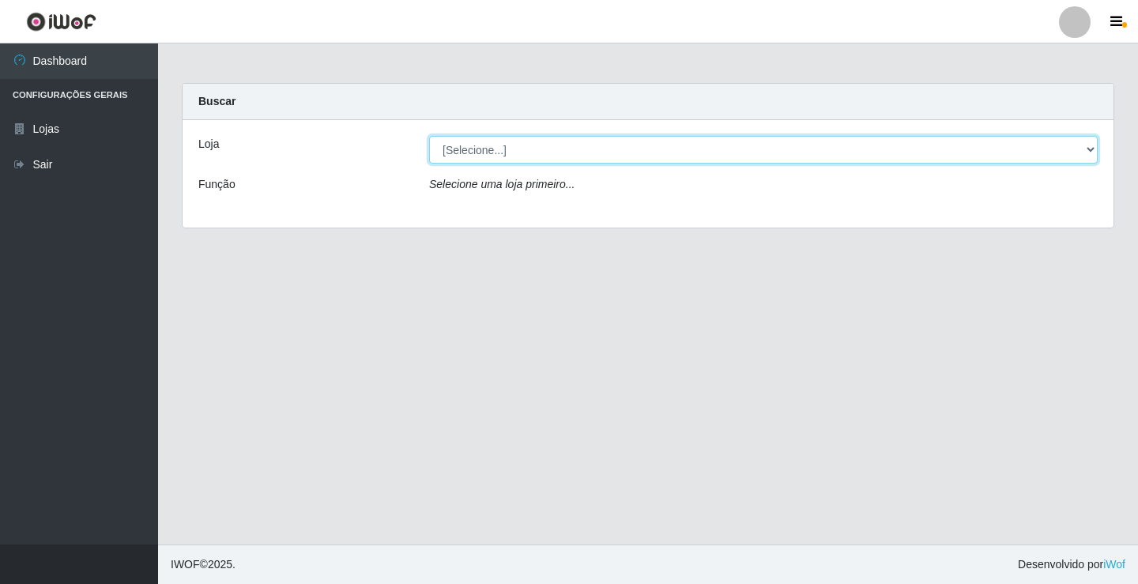
click at [536, 153] on select "[Selecione...] Ideal - Conceição" at bounding box center [763, 150] width 668 height 28
select select "231"
click at [429, 136] on select "[Selecione...] Ideal - Conceição" at bounding box center [763, 150] width 668 height 28
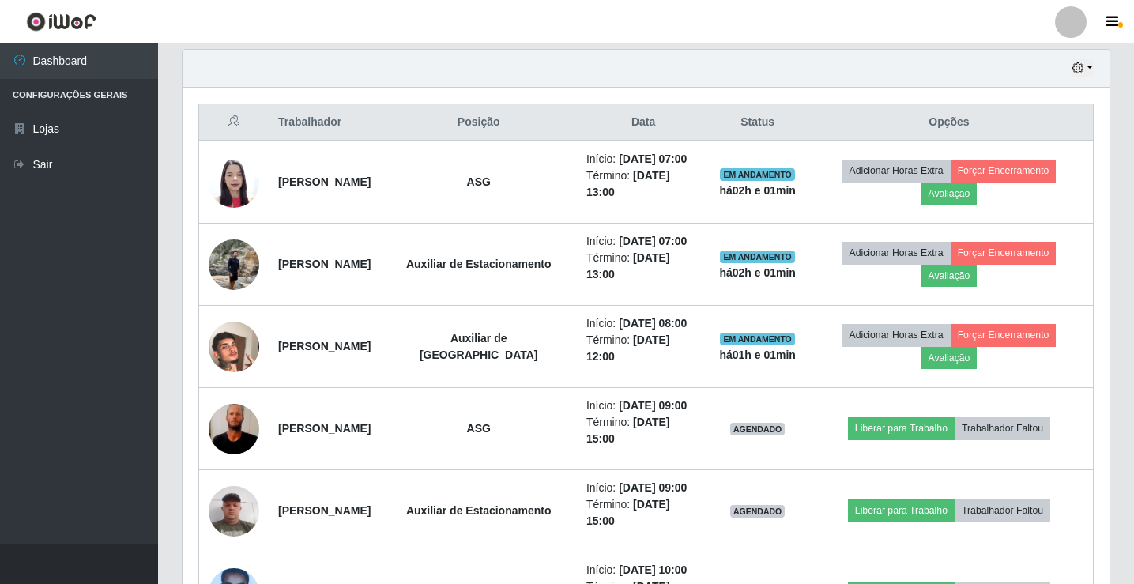
scroll to position [553, 0]
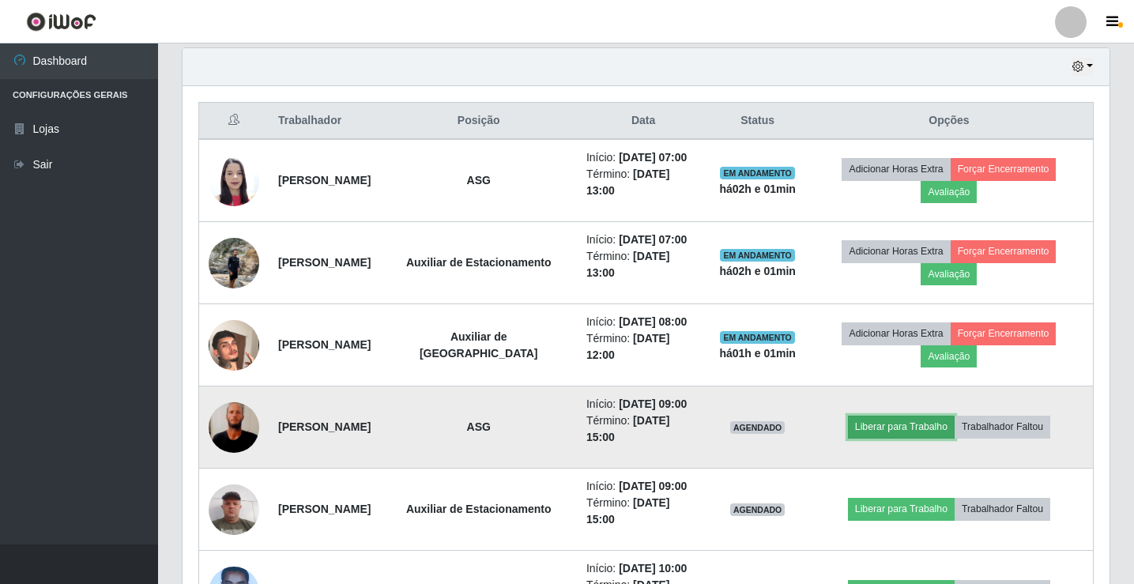
click at [925, 430] on button "Liberar para Trabalho" at bounding box center [901, 427] width 107 height 22
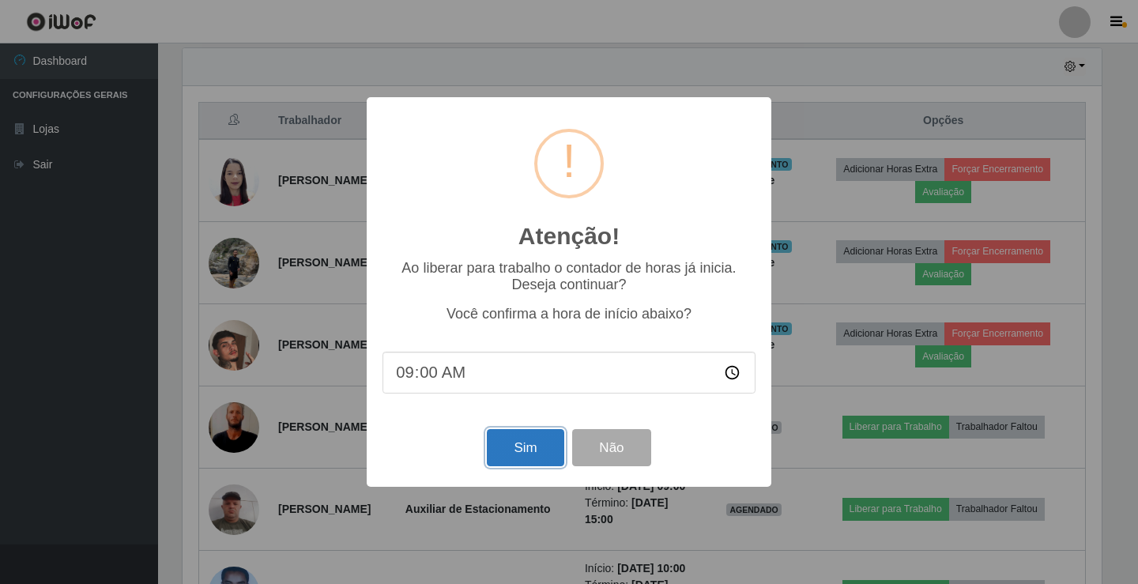
click at [510, 457] on button "Sim" at bounding box center [525, 447] width 77 height 37
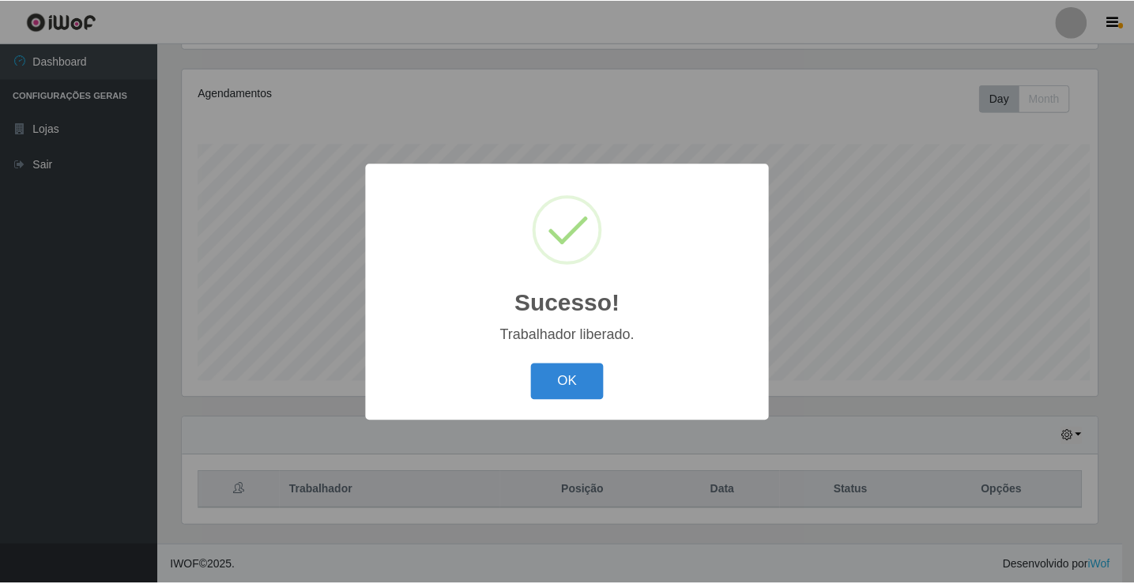
scroll to position [263, 0]
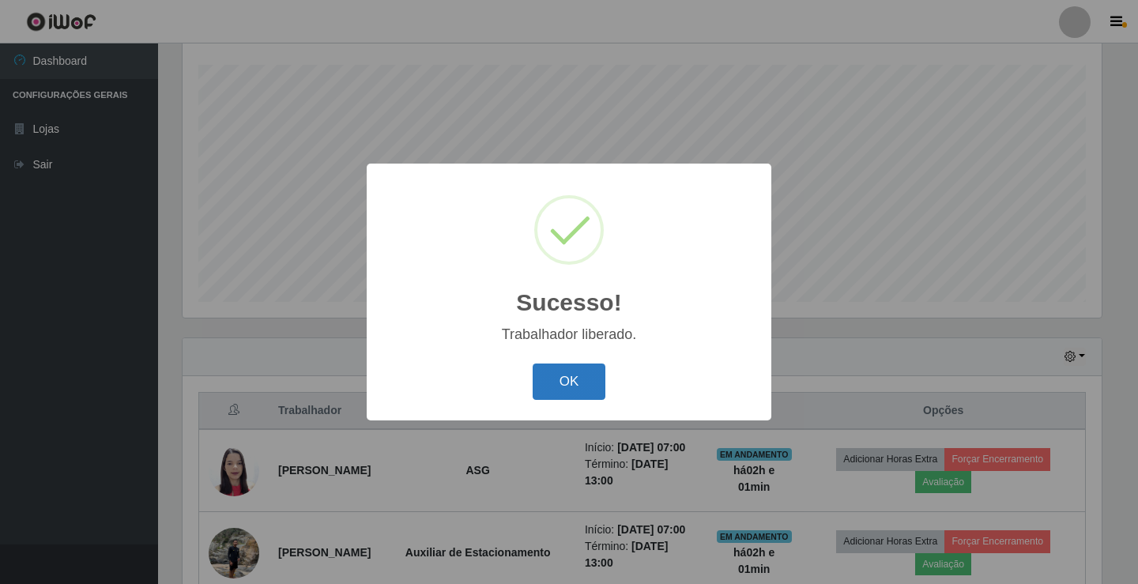
click at [589, 378] on button "OK" at bounding box center [569, 381] width 73 height 37
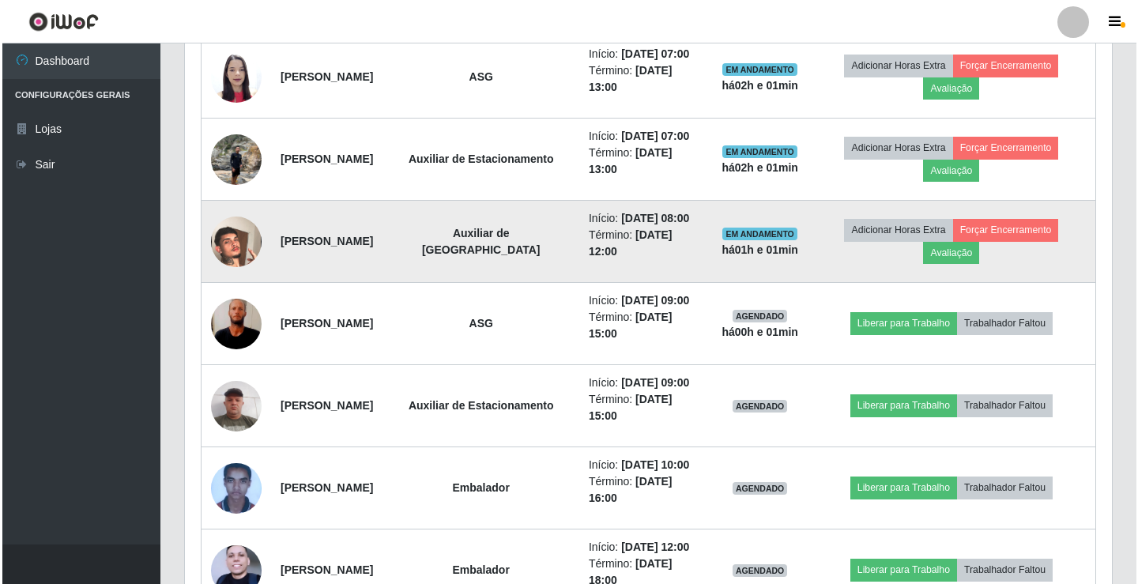
scroll to position [658, 0]
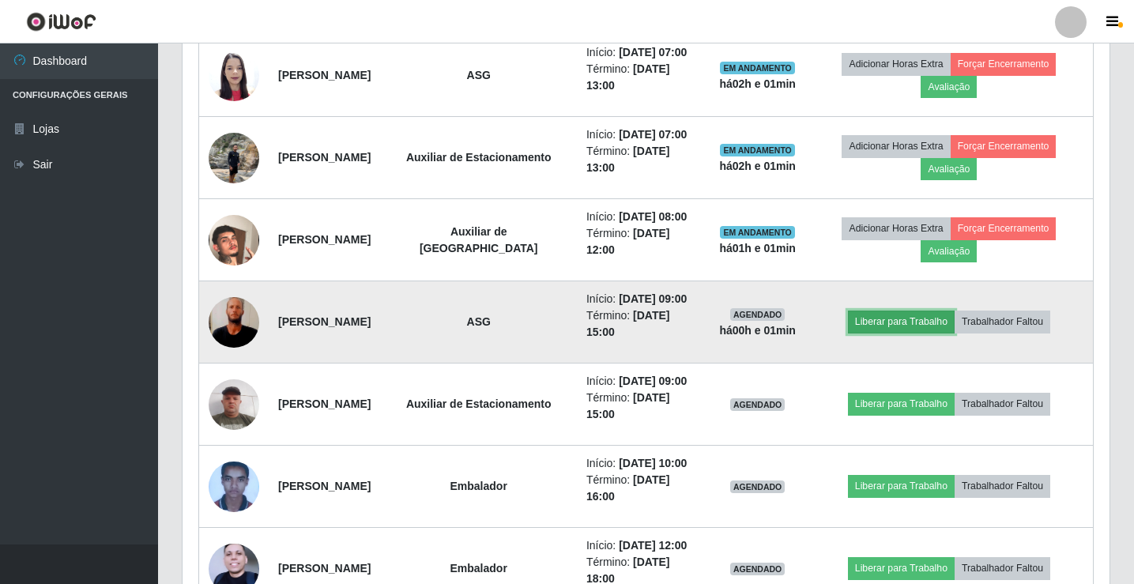
click at [886, 323] on button "Liberar para Trabalho" at bounding box center [901, 322] width 107 height 22
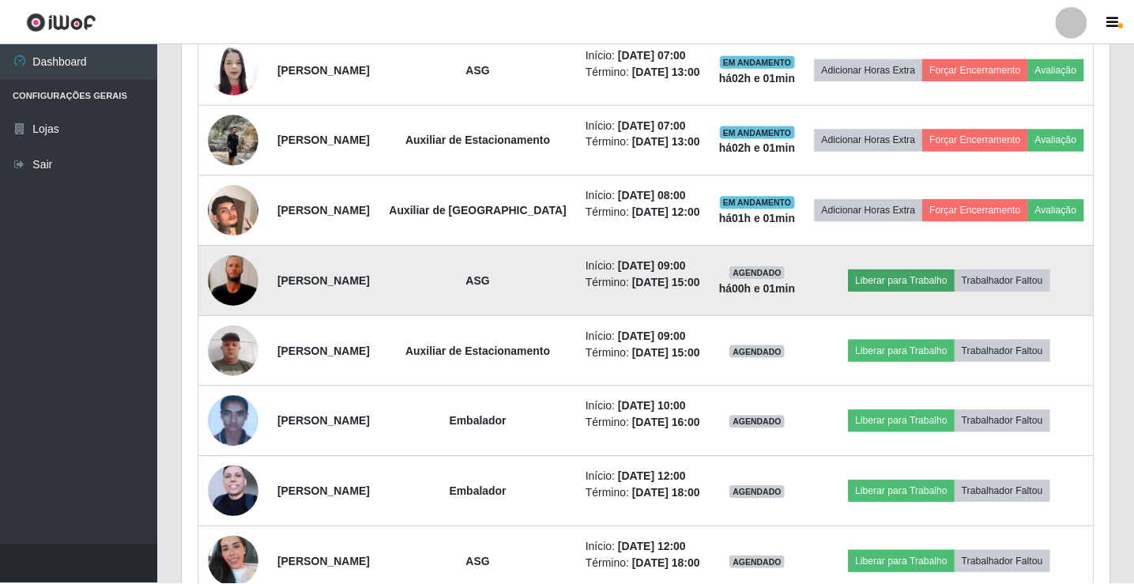
scroll to position [328, 919]
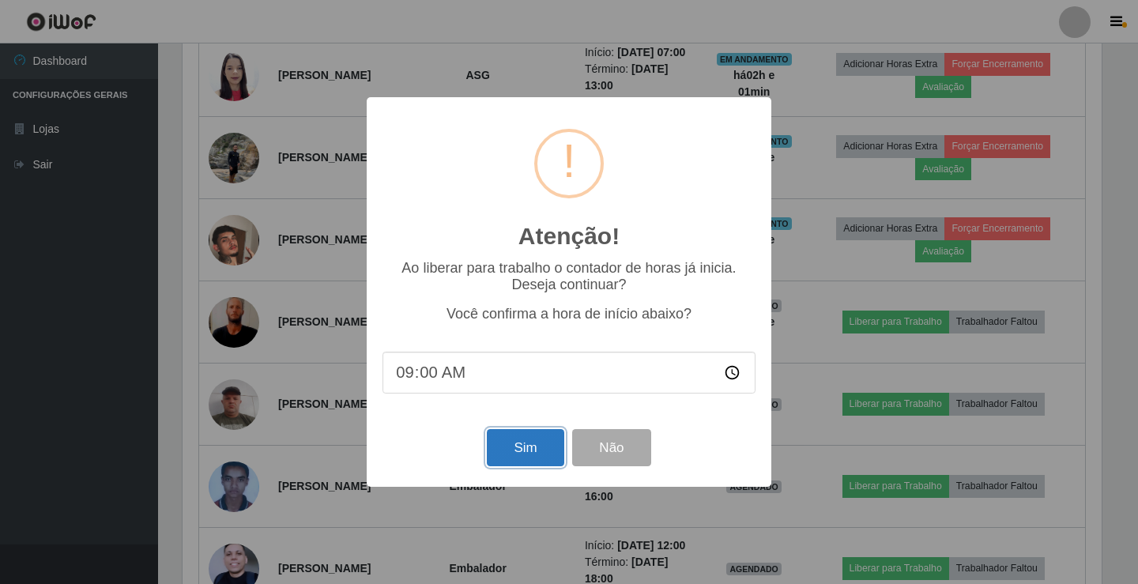
click at [542, 453] on button "Sim" at bounding box center [525, 447] width 77 height 37
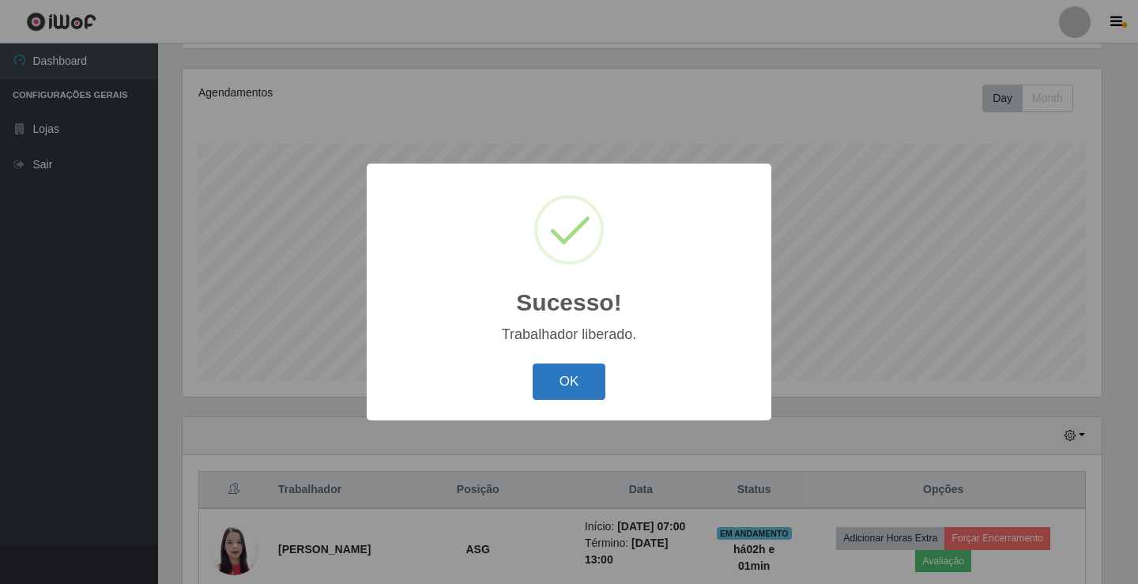
click at [578, 383] on button "OK" at bounding box center [569, 381] width 73 height 37
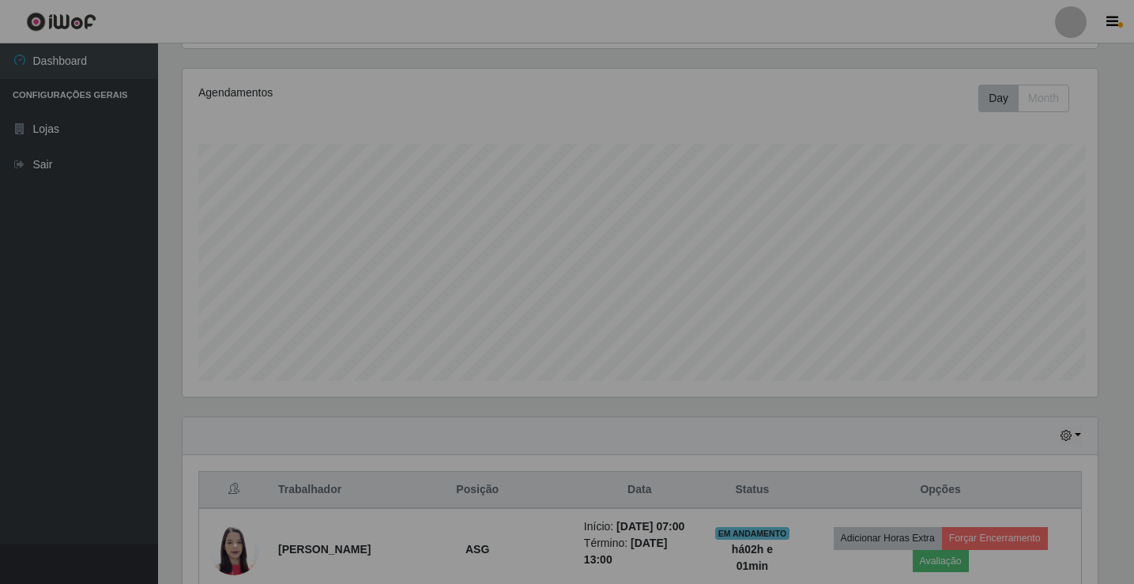
scroll to position [328, 927]
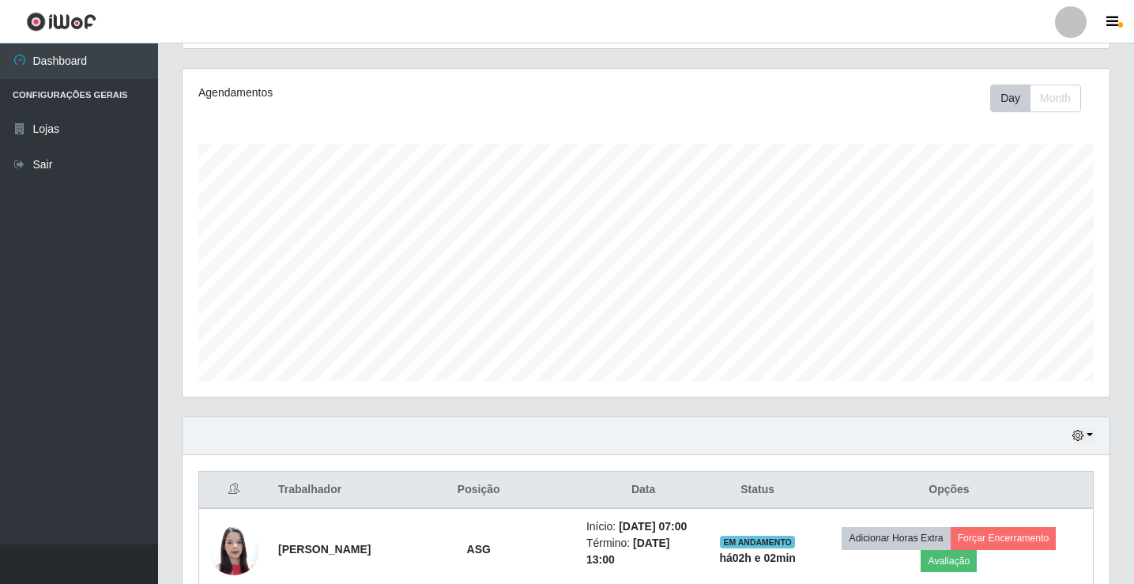
click at [1071, 10] on div at bounding box center [1071, 22] width 32 height 32
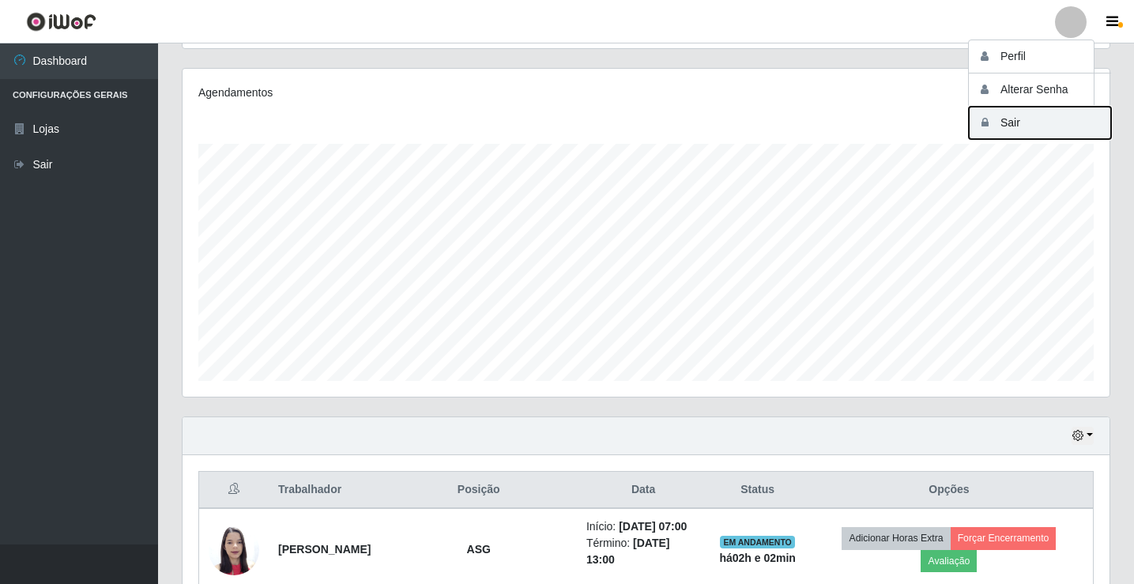
click at [1028, 137] on button "Sair" at bounding box center [1040, 123] width 142 height 32
